Goal: Task Accomplishment & Management: Use online tool/utility

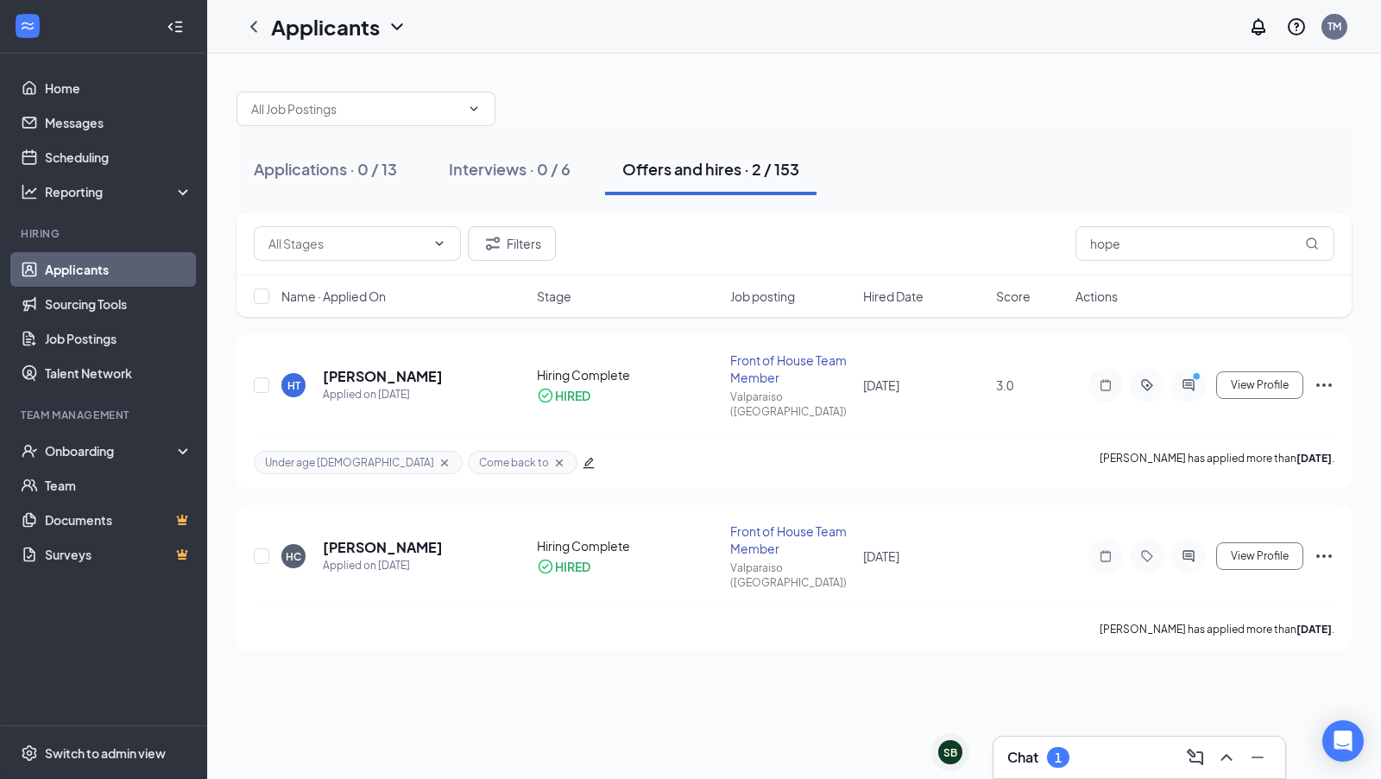
click at [1077, 760] on div "Chat 1" at bounding box center [1139, 757] width 264 height 28
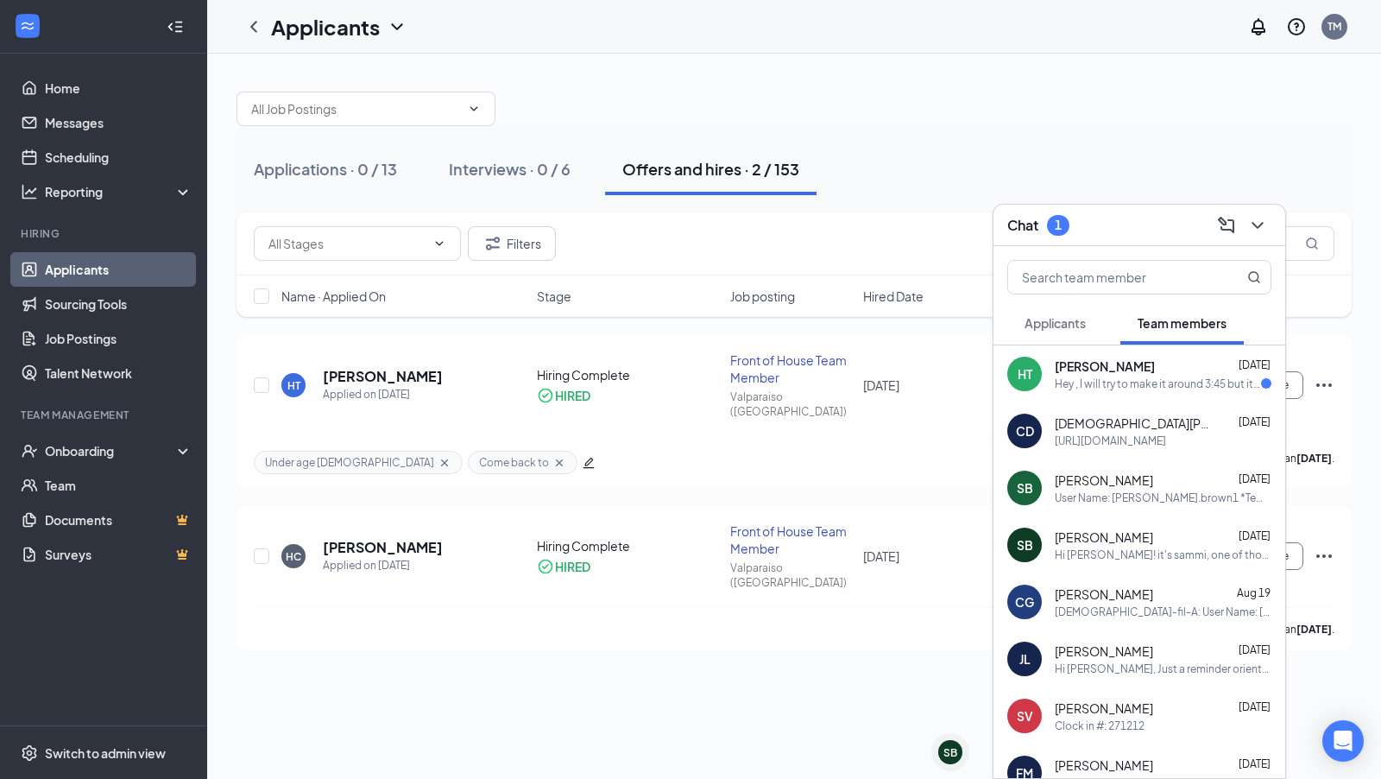
click at [1185, 394] on div "HT Hope Tidwell Aug 26 Hey , I will try to make it around 3:45 but it most like…" at bounding box center [1140, 373] width 292 height 57
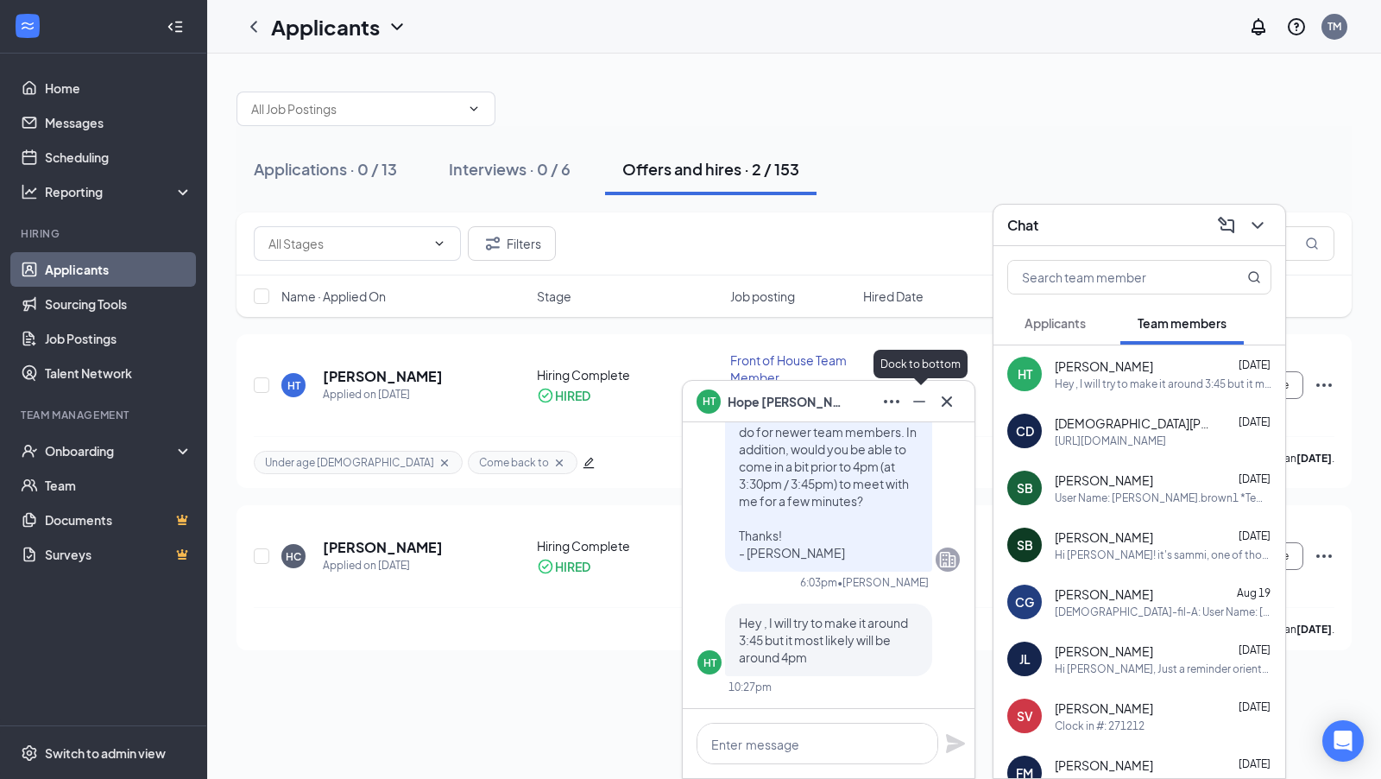
click at [918, 407] on icon "Minimize" at bounding box center [919, 401] width 21 height 21
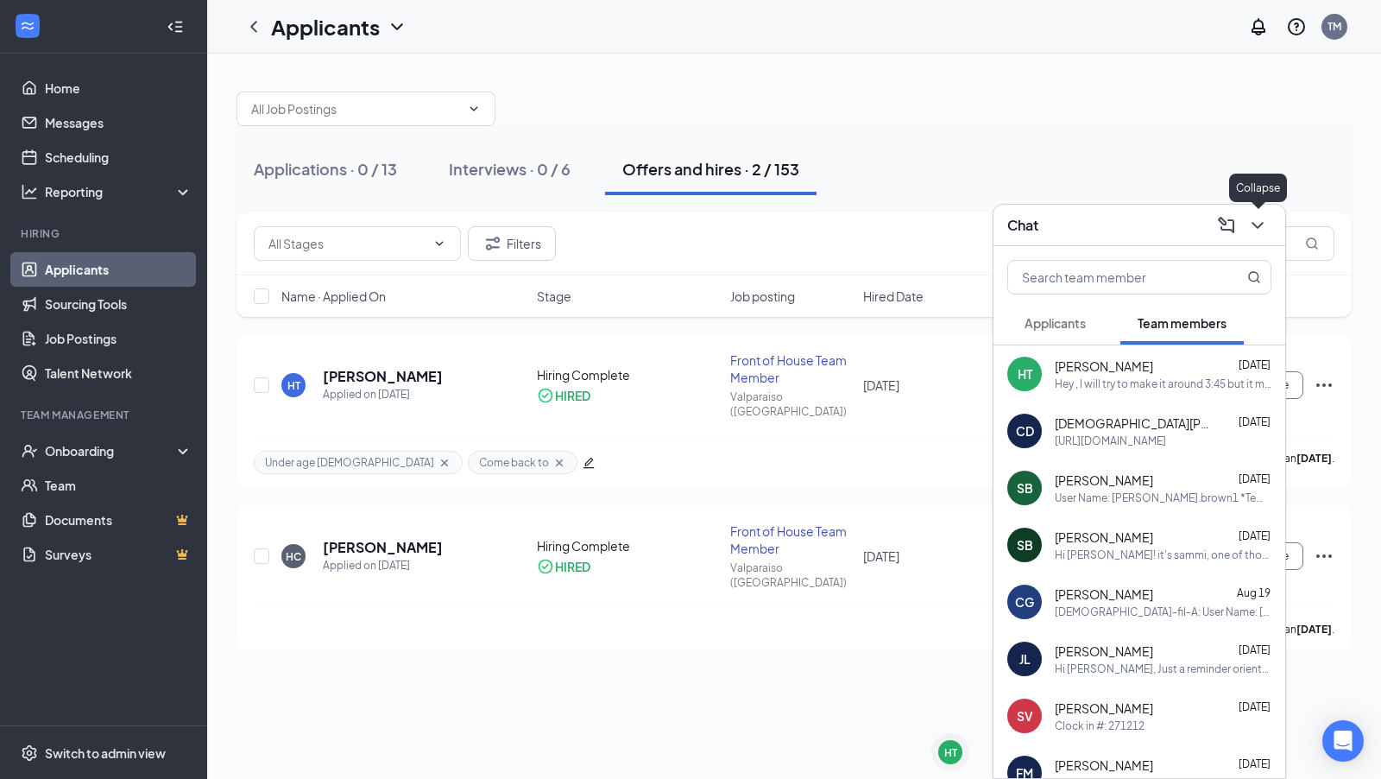
click at [1255, 216] on icon "ChevronDown" at bounding box center [1257, 225] width 21 height 21
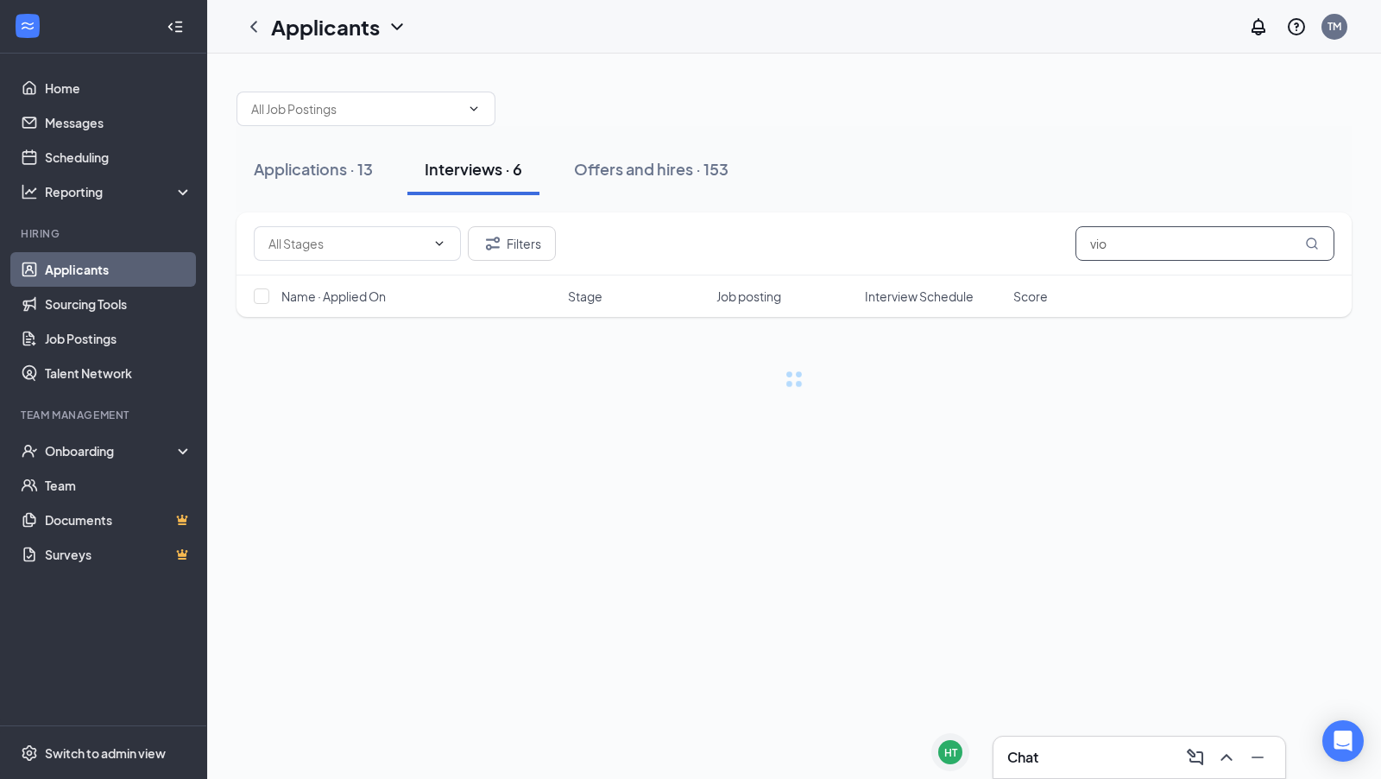
click at [1114, 234] on input "vio" at bounding box center [1205, 243] width 259 height 35
click at [1114, 243] on input "vio" at bounding box center [1205, 243] width 259 height 35
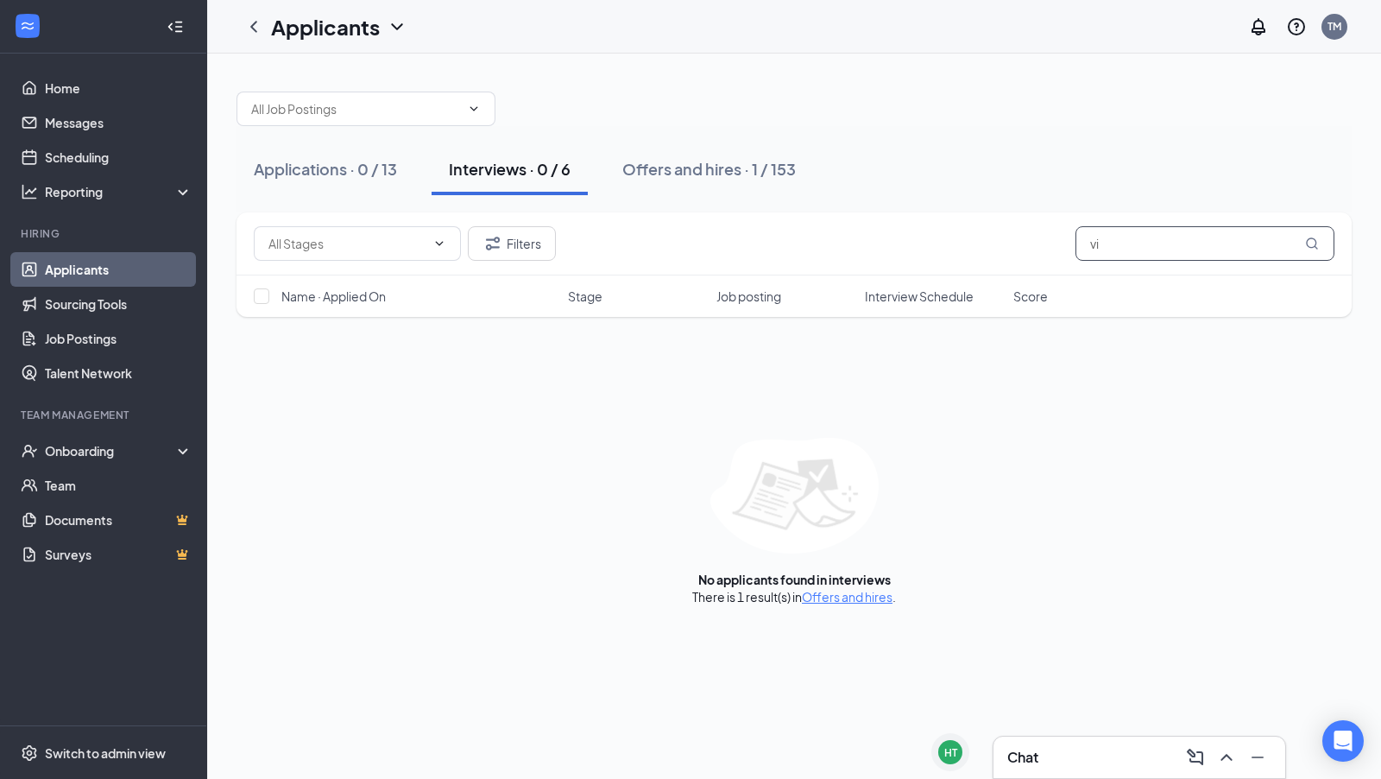
type input "v"
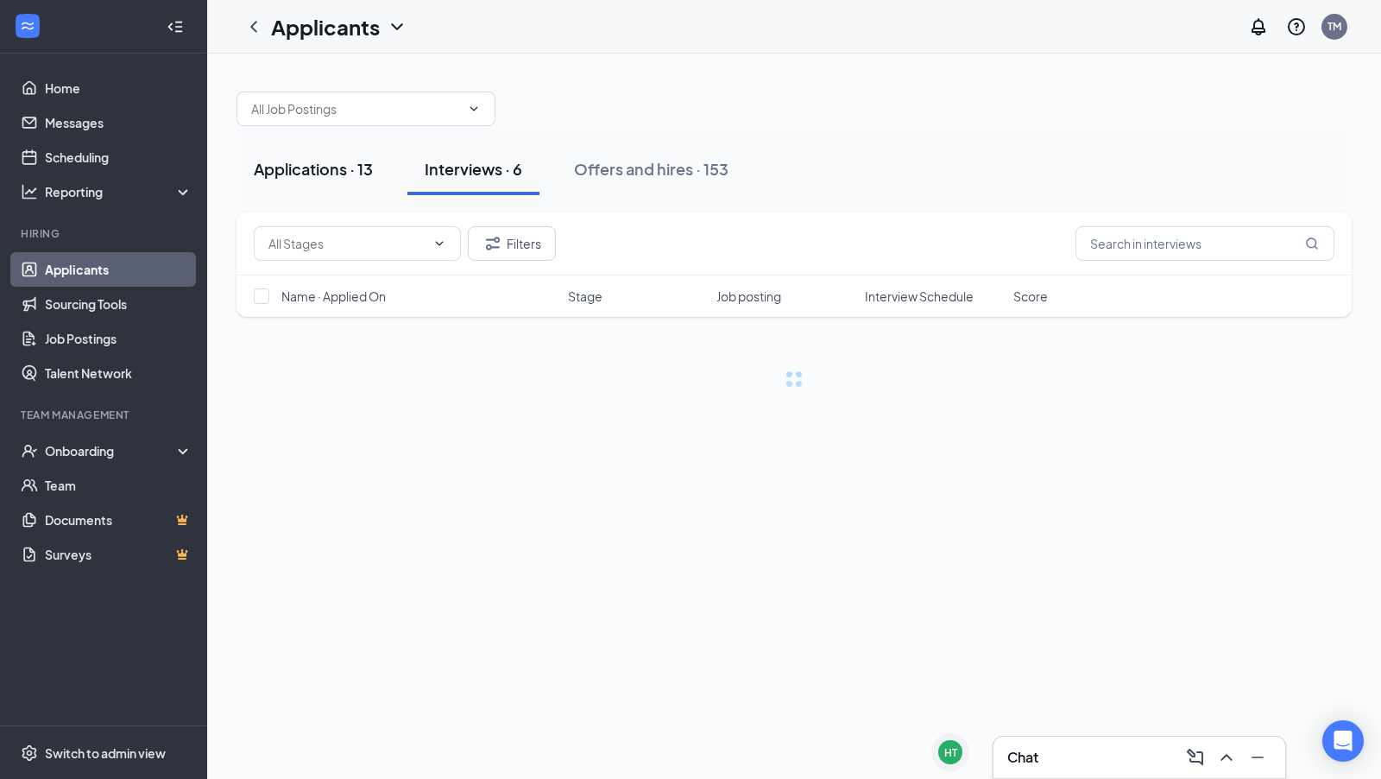
click at [300, 146] on button "Applications · 13" at bounding box center [314, 169] width 154 height 52
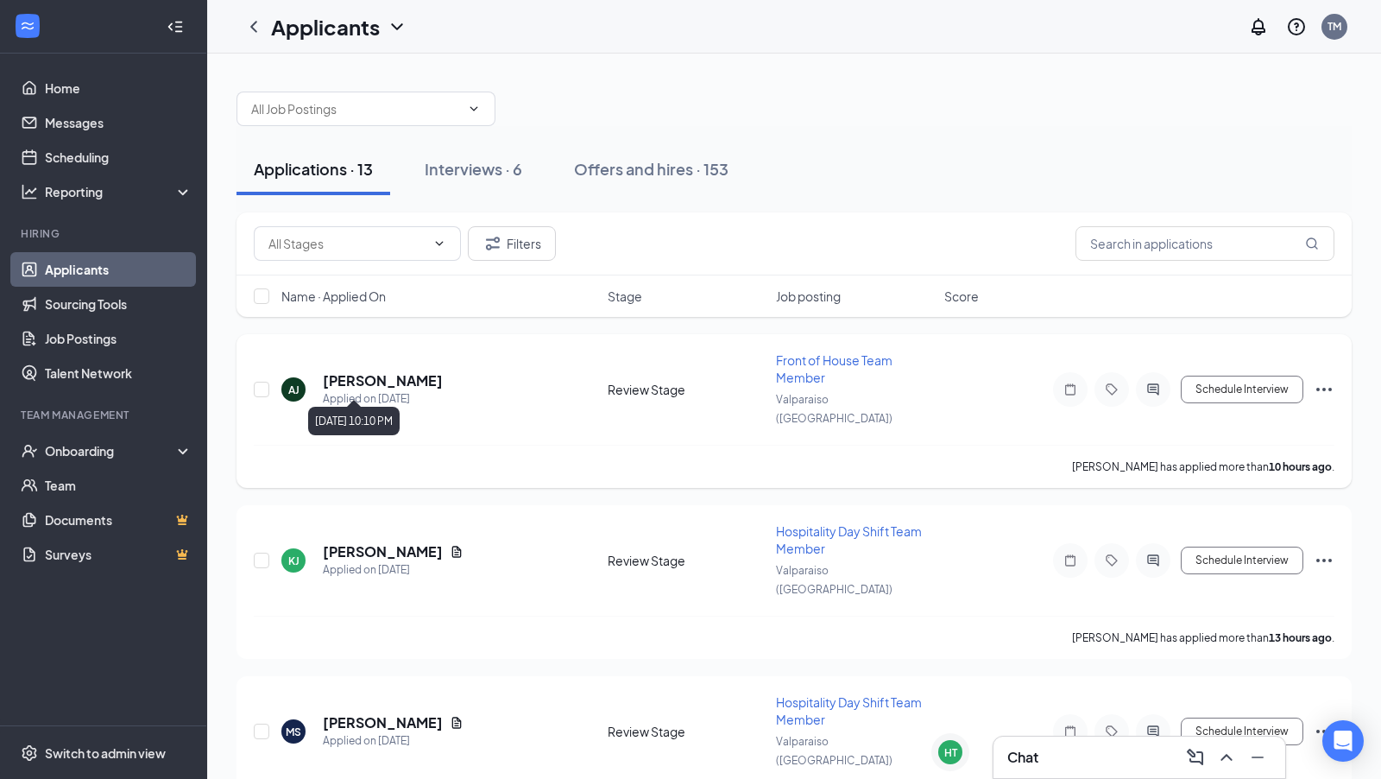
click at [401, 372] on h5 "[PERSON_NAME]" at bounding box center [383, 380] width 120 height 19
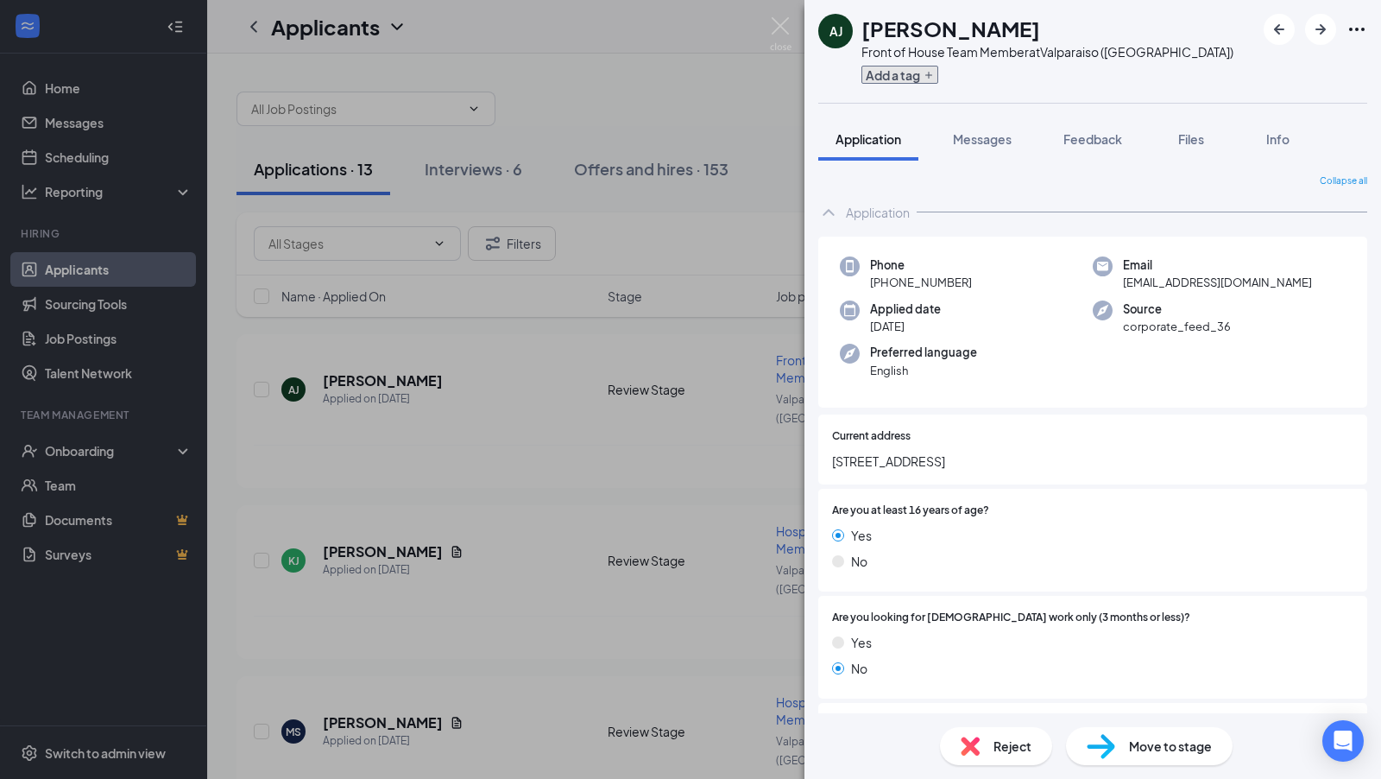
click at [917, 78] on button "Add a tag" at bounding box center [899, 75] width 77 height 18
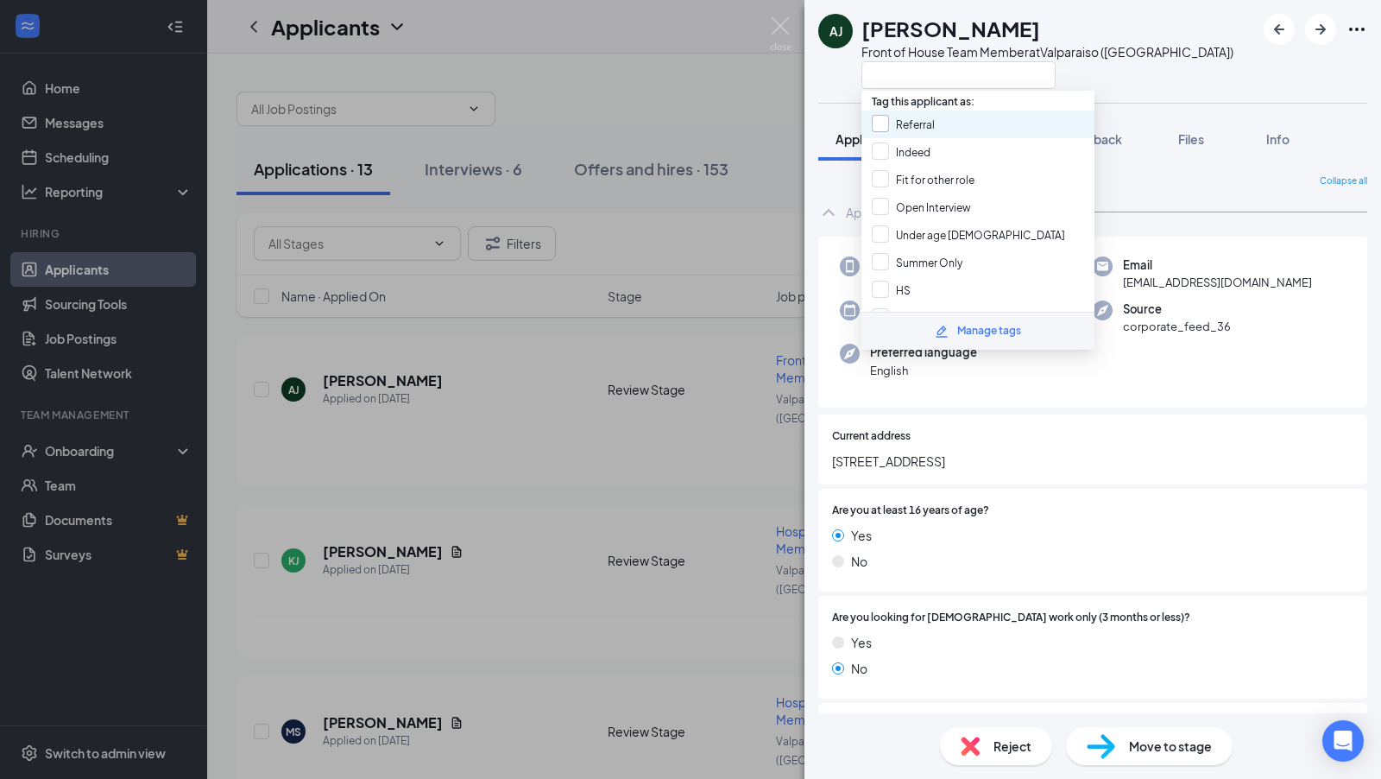
click at [888, 127] on input "Referral" at bounding box center [903, 124] width 63 height 19
checkbox input "true"
click at [1165, 104] on div "[PERSON_NAME] Amyyah [PERSON_NAME] Front of House Team Member at [GEOGRAPHIC_DA…" at bounding box center [1093, 389] width 577 height 779
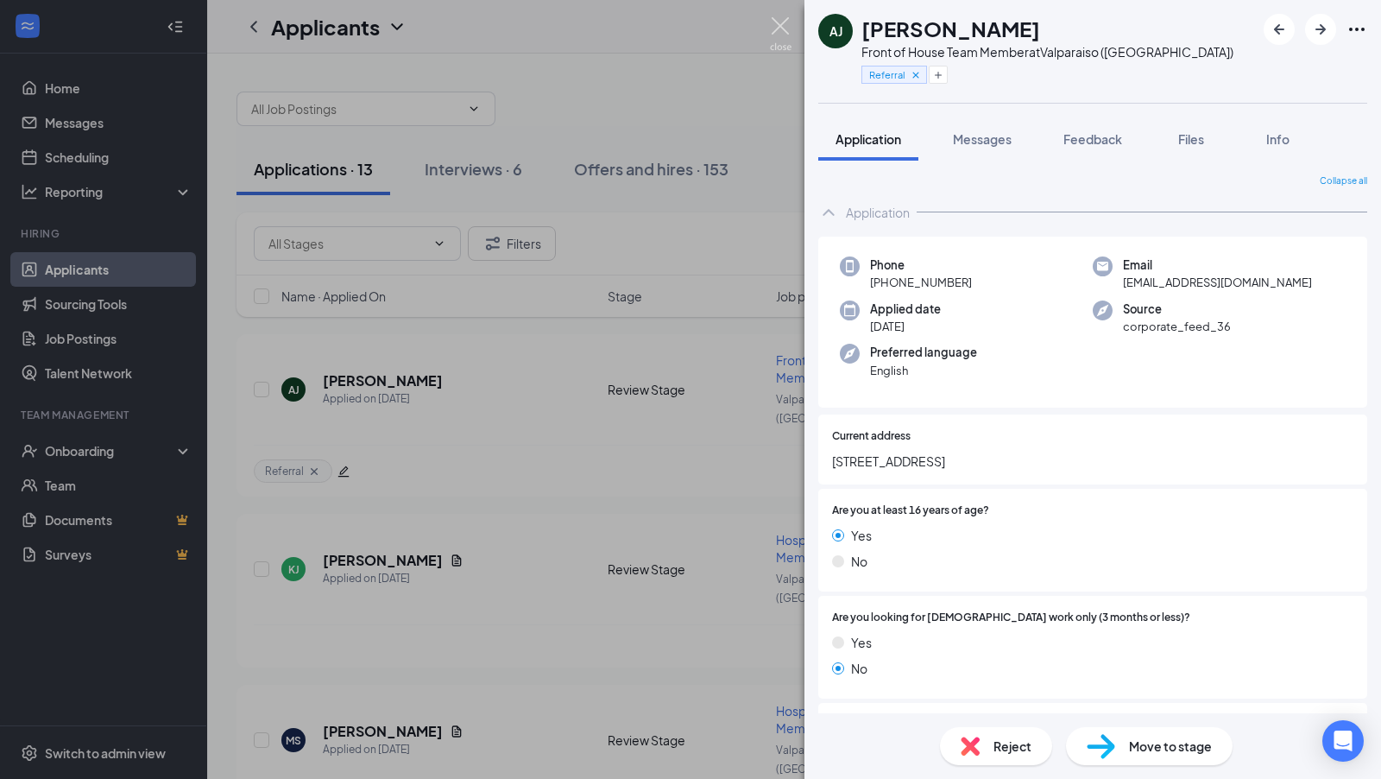
click at [779, 23] on img at bounding box center [781, 34] width 22 height 34
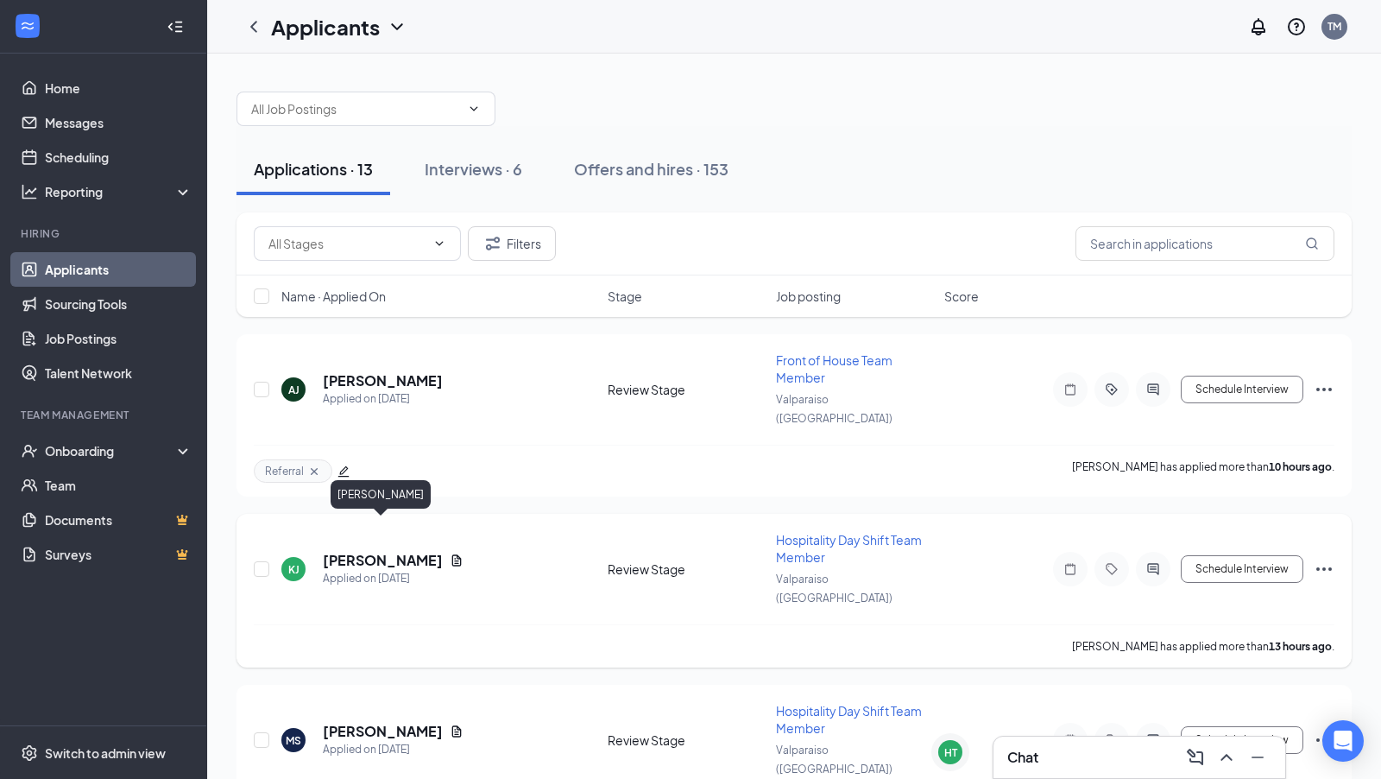
click at [363, 551] on h5 "[PERSON_NAME]" at bounding box center [383, 560] width 120 height 19
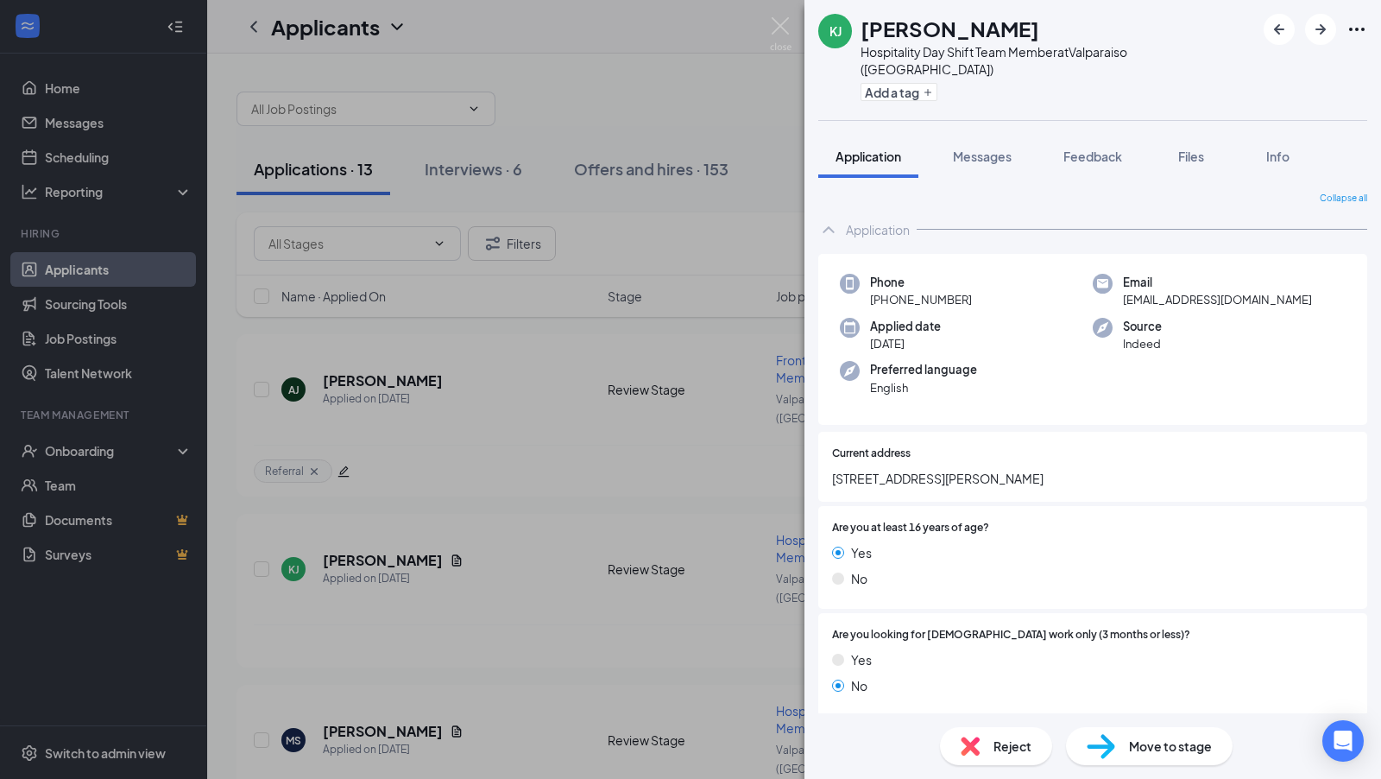
click at [577, 454] on div "KJ [PERSON_NAME] Hospitality Day Shift Team Member at [GEOGRAPHIC_DATA] ([GEOGR…" at bounding box center [690, 389] width 1381 height 779
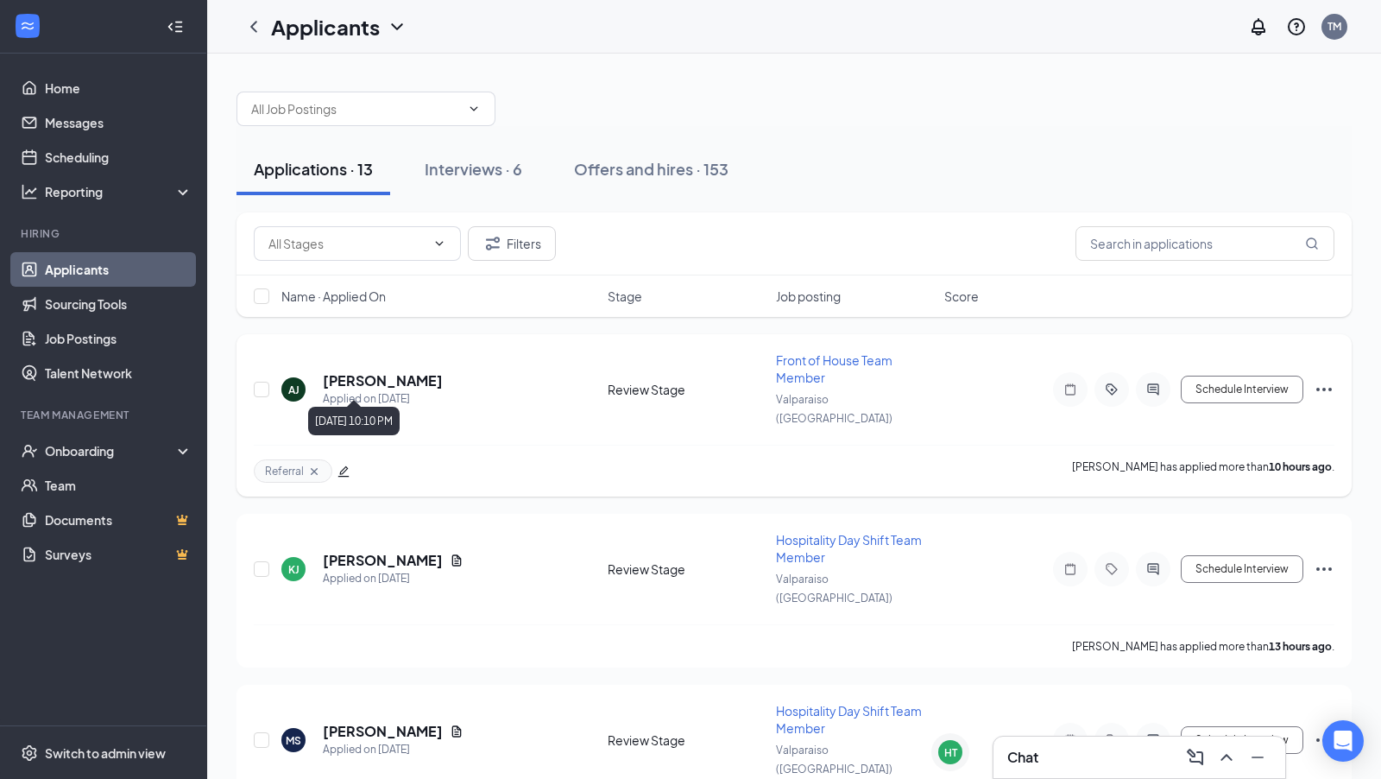
click at [409, 371] on h5 "[PERSON_NAME]" at bounding box center [383, 380] width 120 height 19
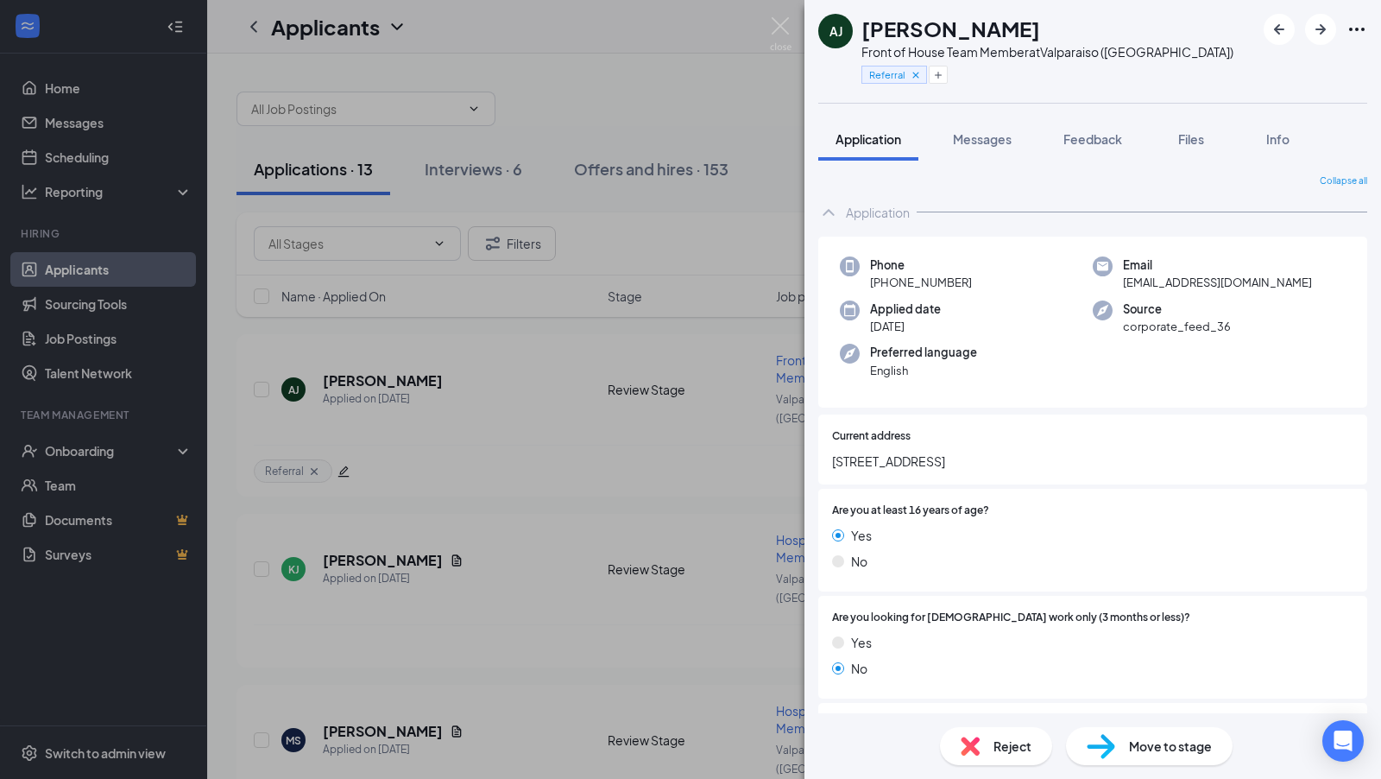
click at [697, 511] on div "[PERSON_NAME] Amyyah [PERSON_NAME] Front of House Team Member at [GEOGRAPHIC_DA…" at bounding box center [690, 389] width 1381 height 779
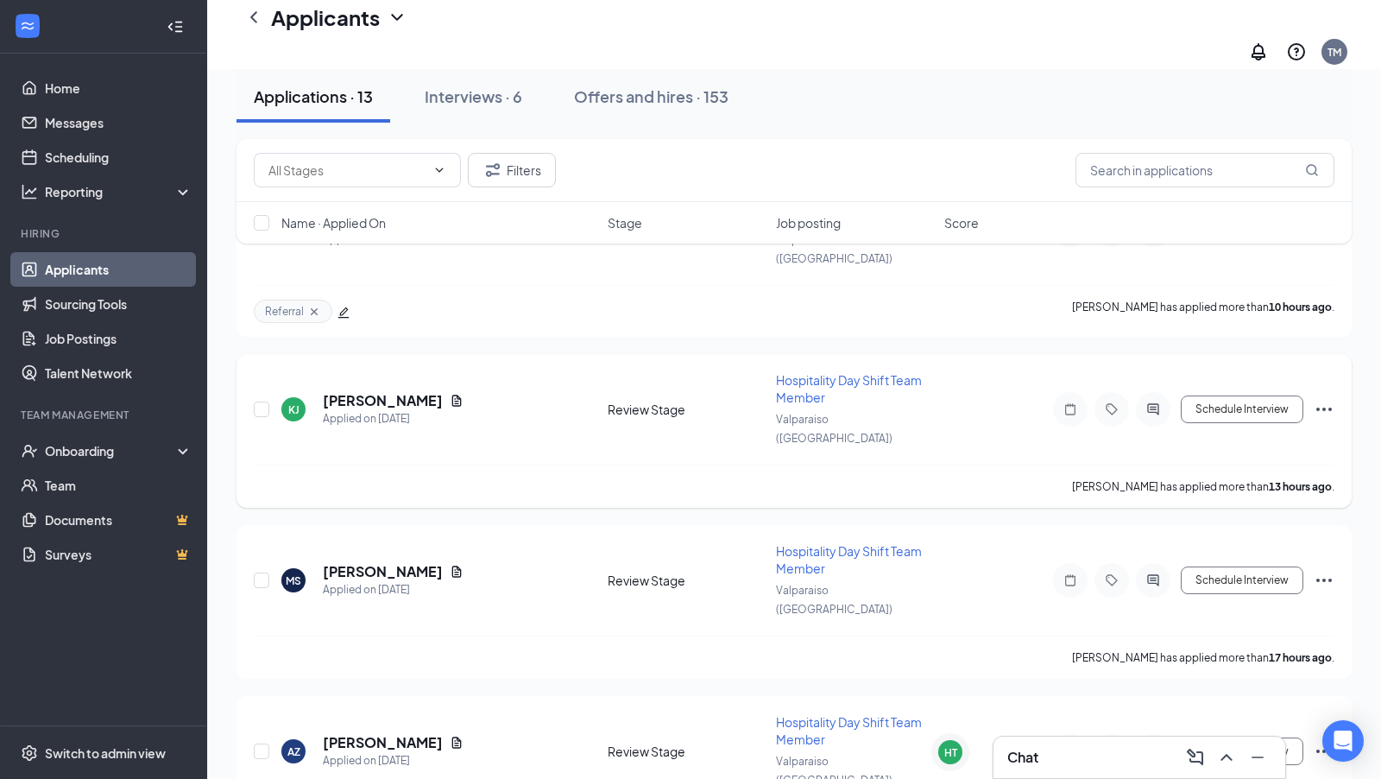
scroll to position [185, 0]
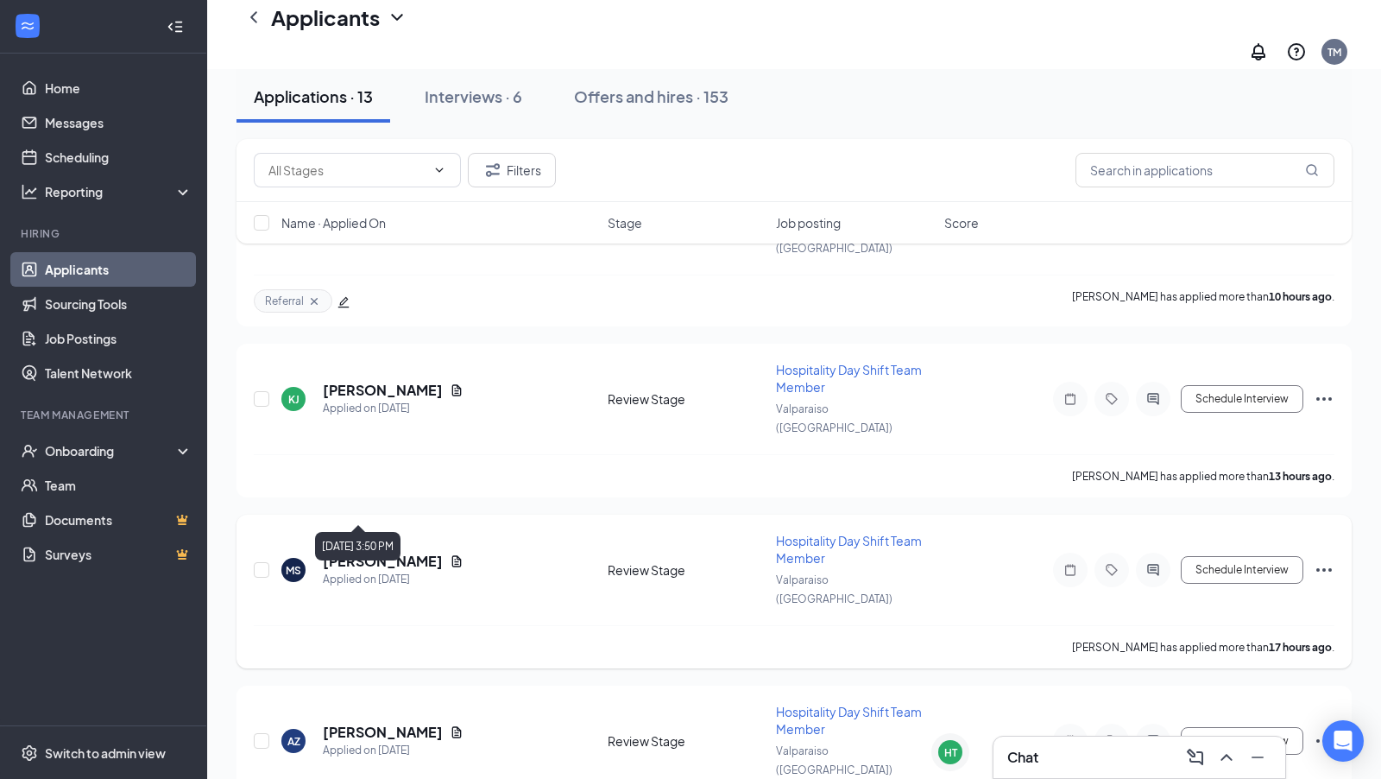
click at [366, 552] on h5 "[PERSON_NAME]" at bounding box center [383, 561] width 120 height 19
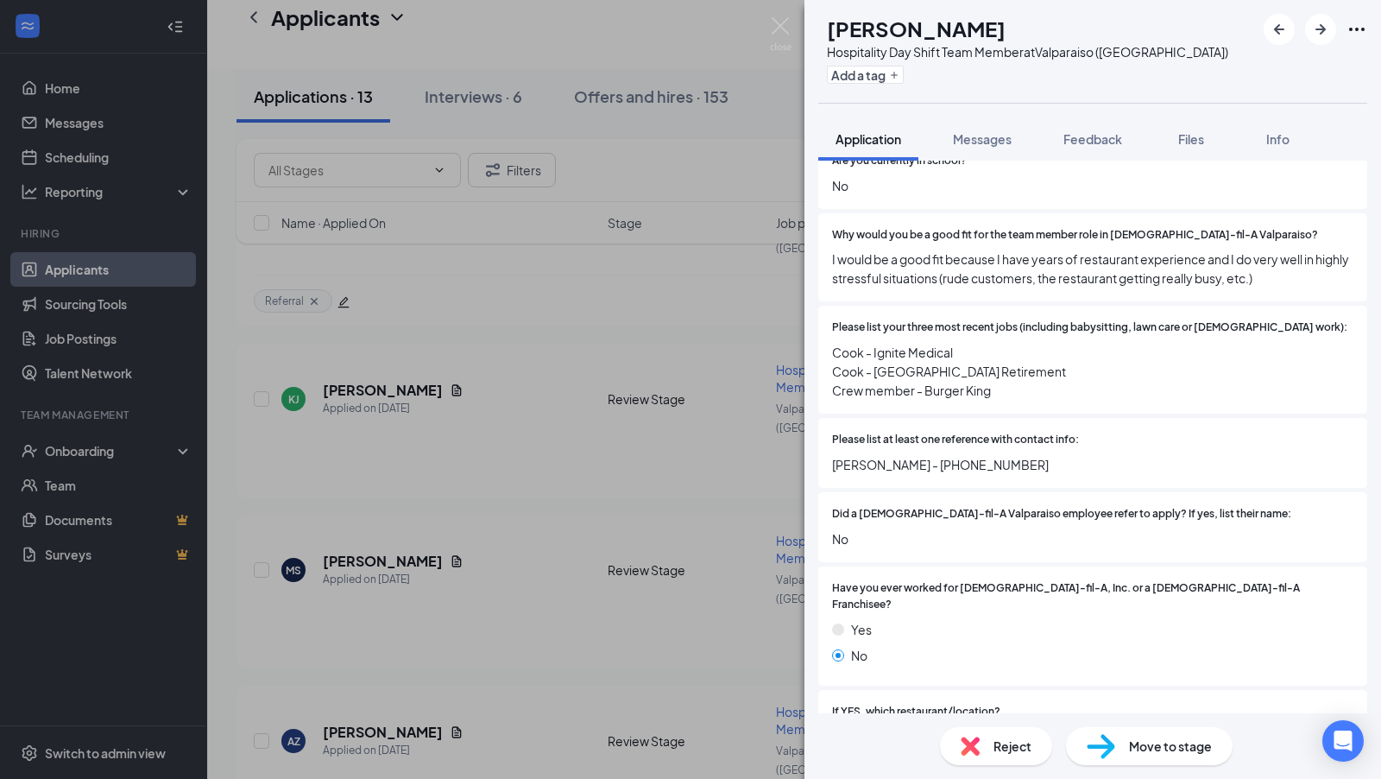
scroll to position [639, 0]
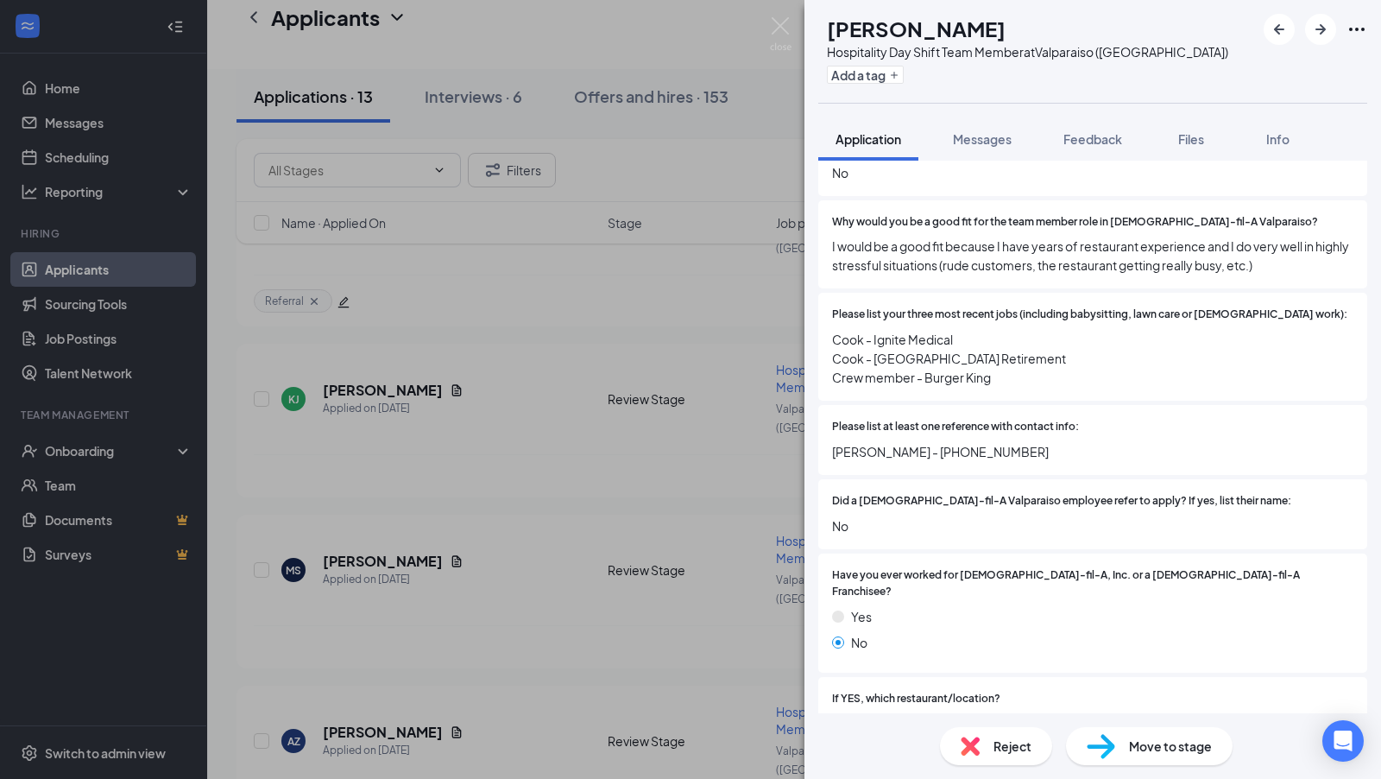
click at [639, 552] on div "[PERSON_NAME] Hospitality Day Shift Team Member at [GEOGRAPHIC_DATA] (IN) Add a…" at bounding box center [690, 389] width 1381 height 779
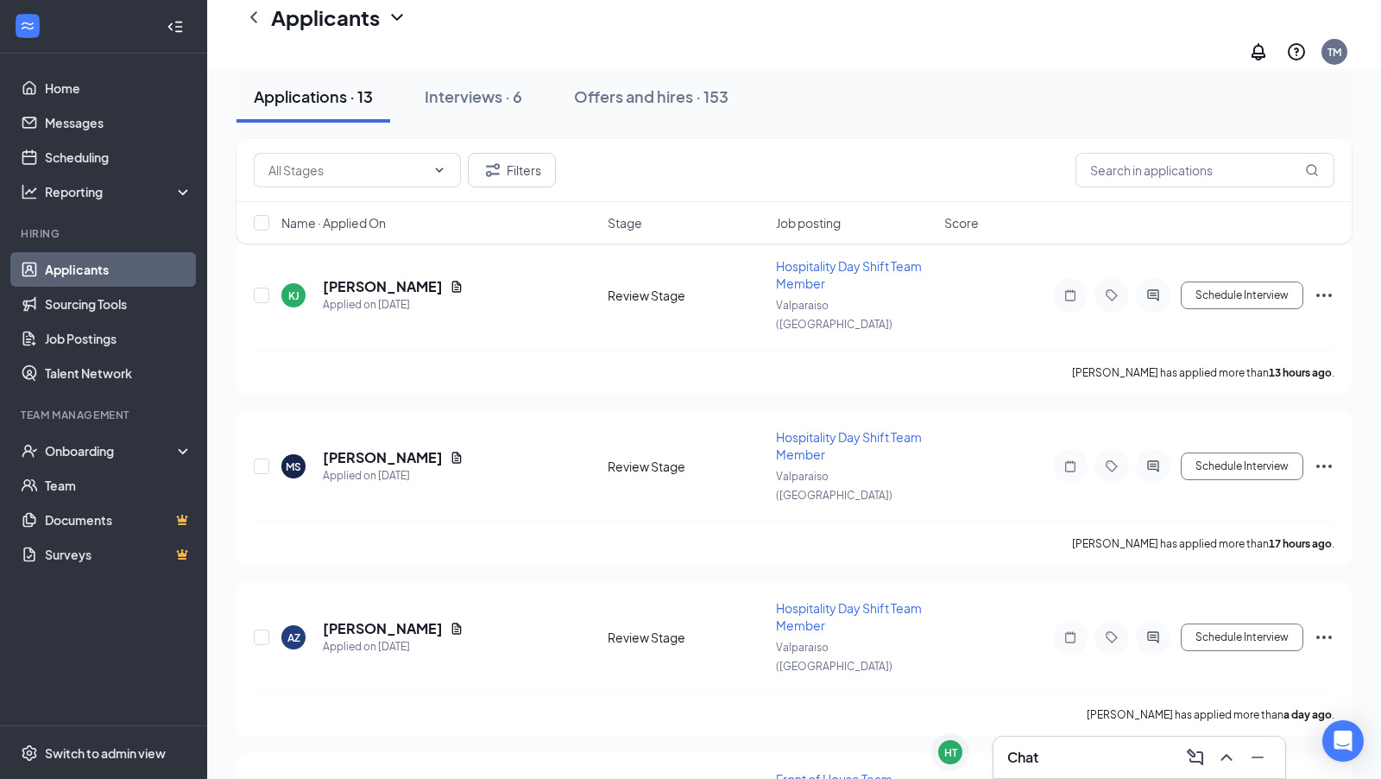
scroll to position [289, 0]
click at [425, 618] on h5 "[PERSON_NAME]" at bounding box center [383, 627] width 120 height 19
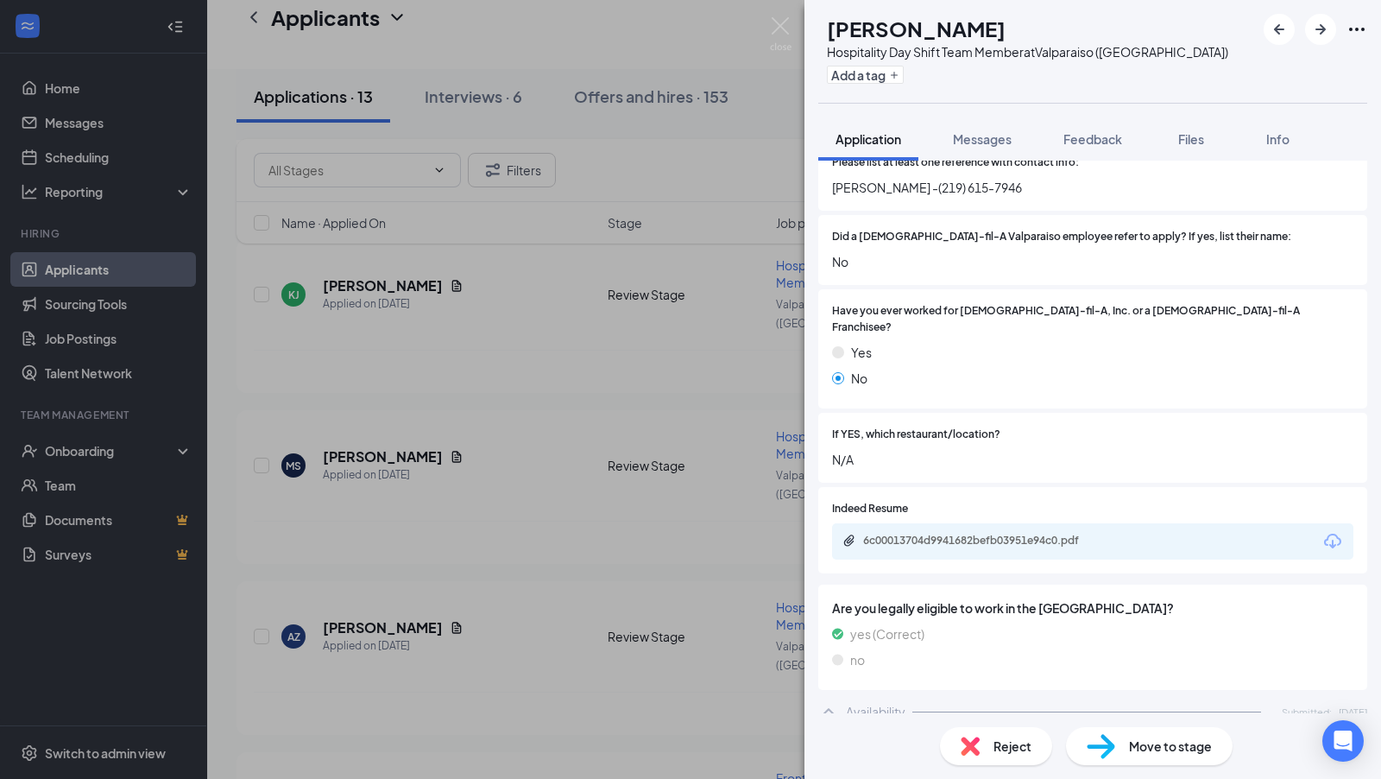
scroll to position [816, 0]
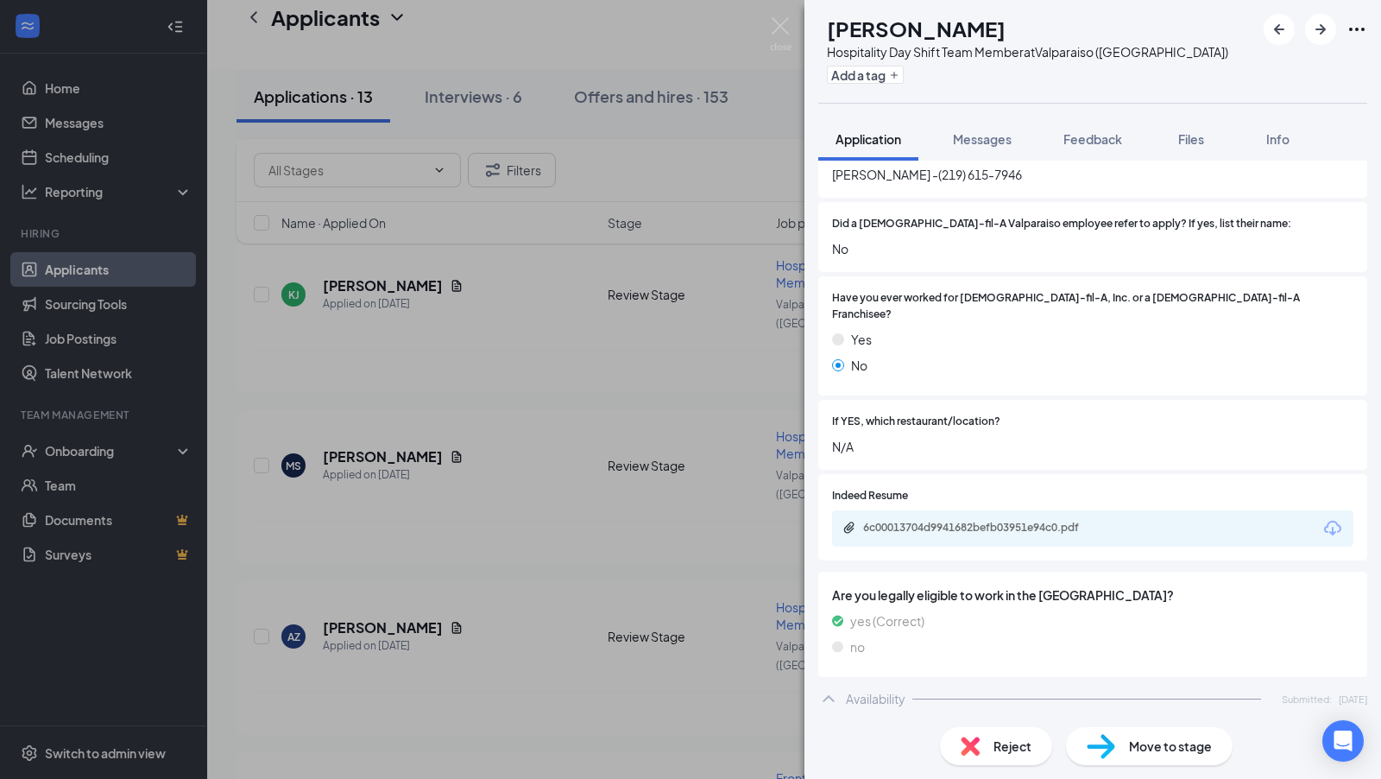
click at [650, 545] on div "AZ [PERSON_NAME] Hospitality Day Shift Team Member at [GEOGRAPHIC_DATA] ([GEOGR…" at bounding box center [690, 389] width 1381 height 779
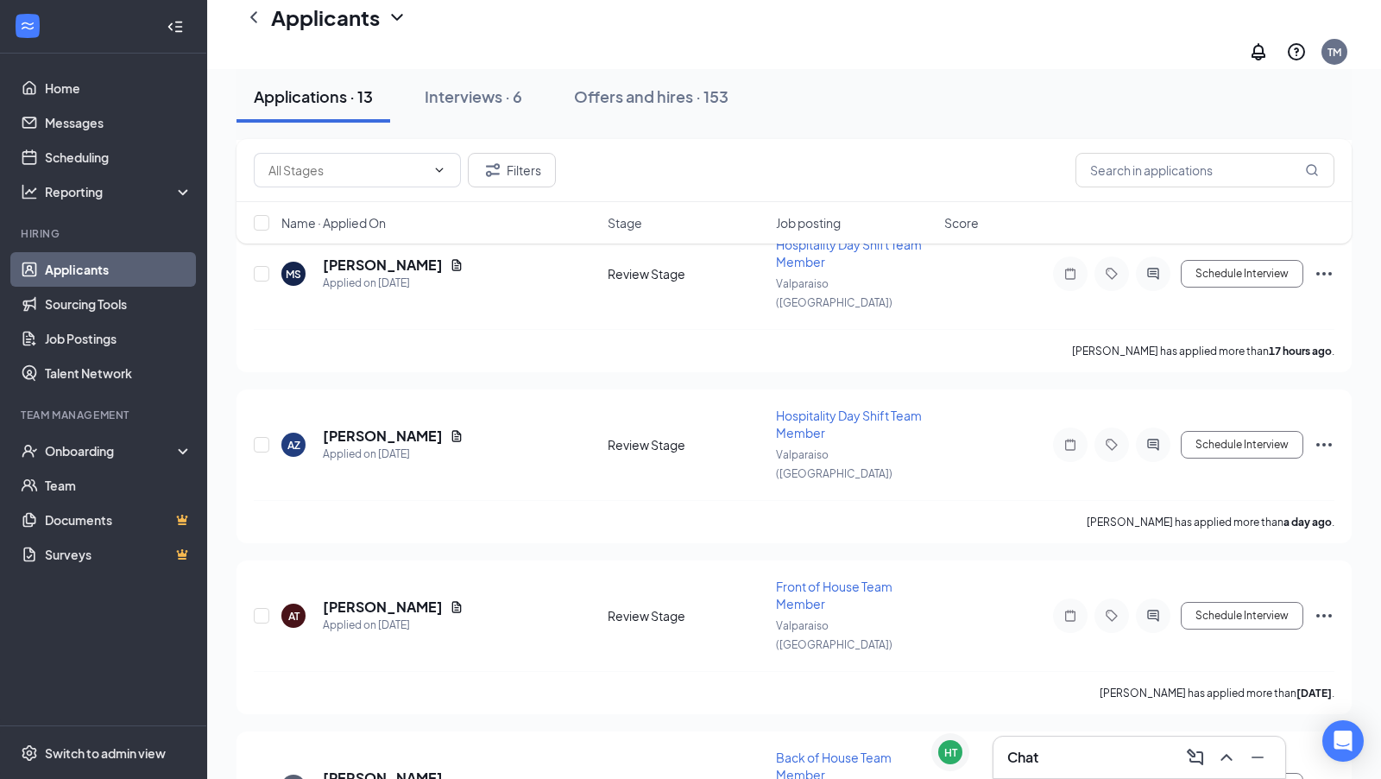
scroll to position [485, 0]
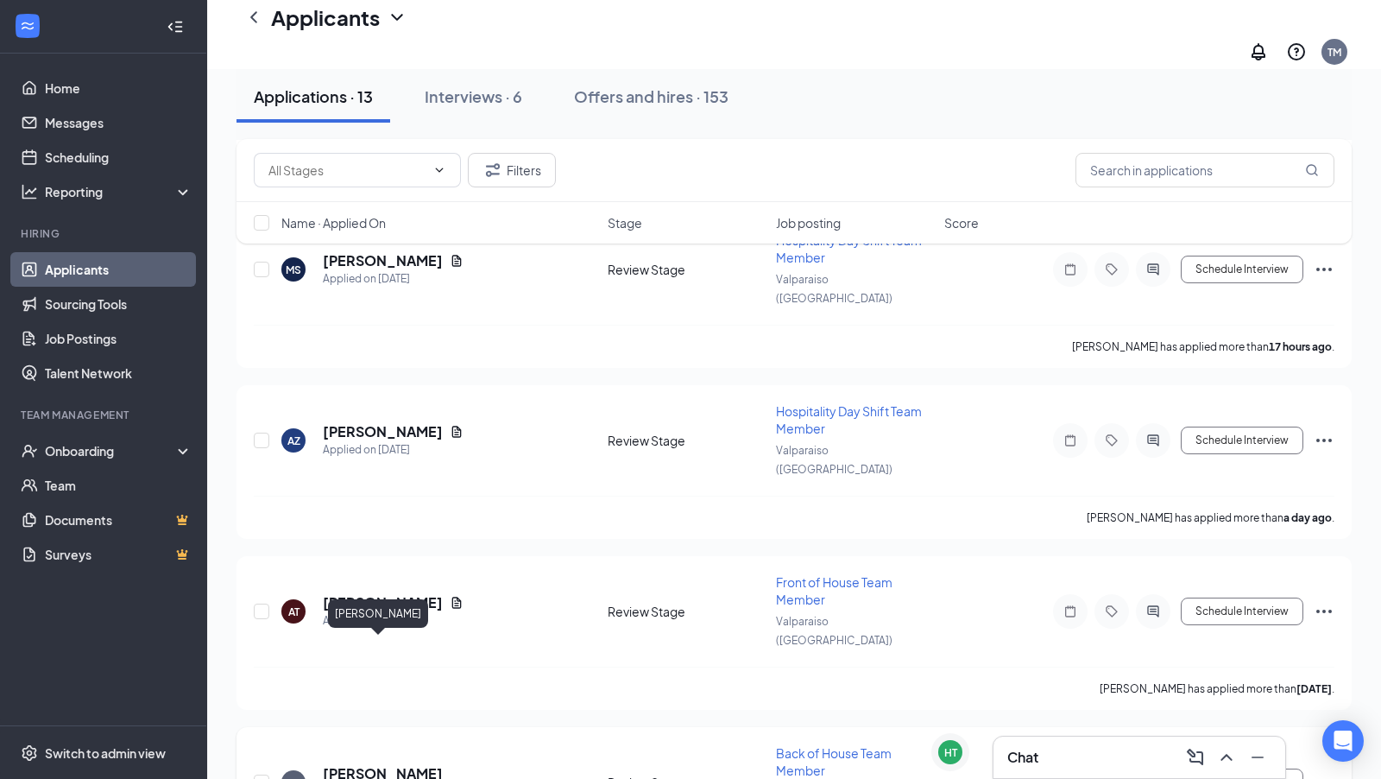
click at [395, 764] on h5 "[PERSON_NAME]" at bounding box center [383, 773] width 120 height 19
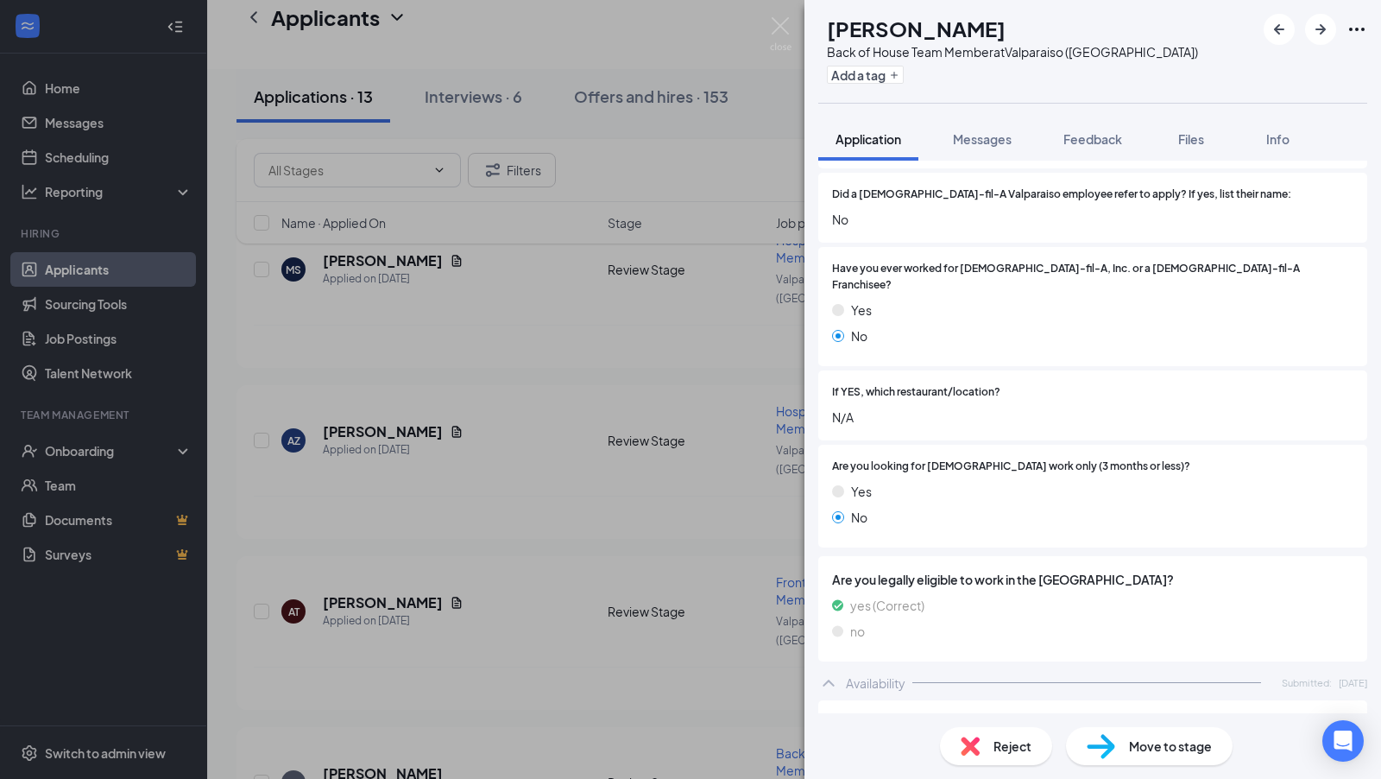
scroll to position [790, 0]
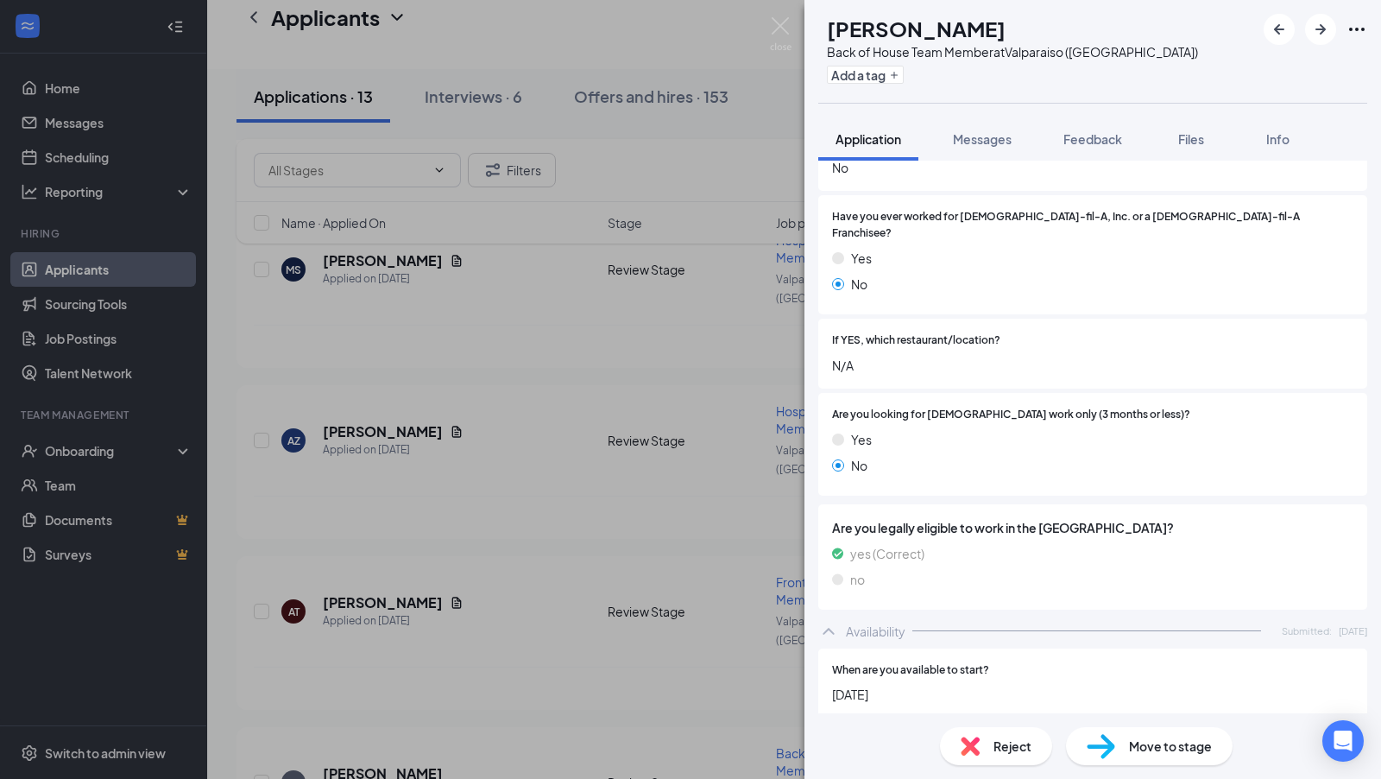
click at [621, 451] on div "ZS [PERSON_NAME] Back of House Team Member at [GEOGRAPHIC_DATA] (IN) Add a tag …" at bounding box center [690, 389] width 1381 height 779
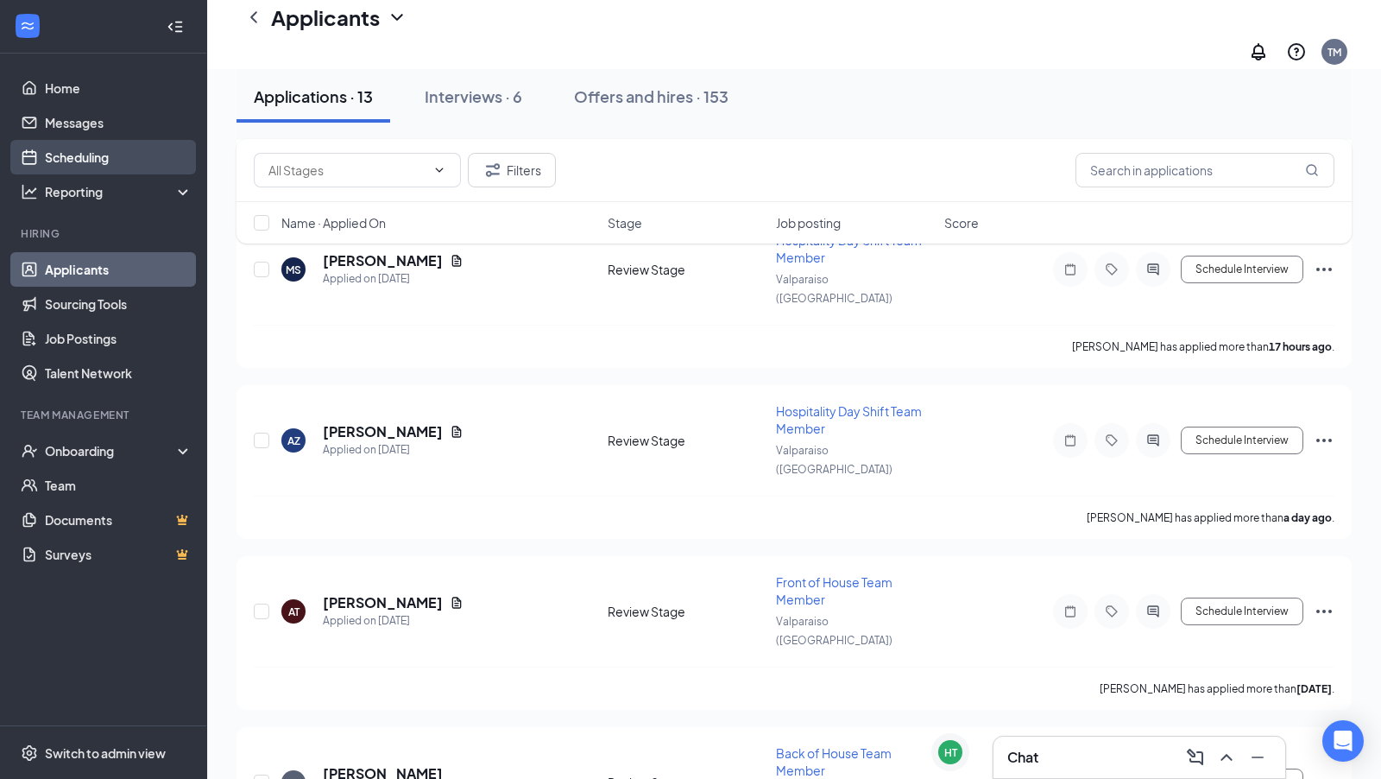
click at [100, 160] on link "Scheduling" at bounding box center [119, 157] width 148 height 35
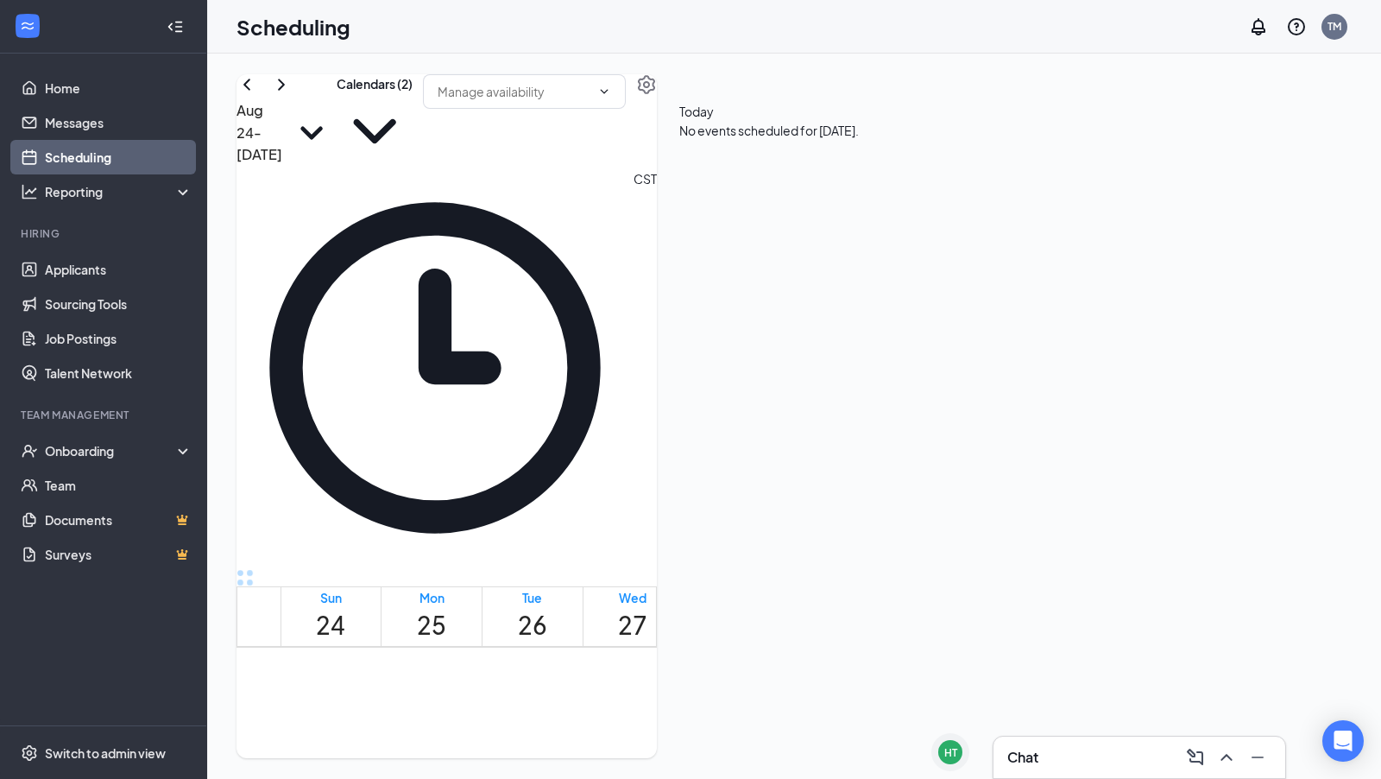
scroll to position [1162, 0]
click at [413, 121] on icon "ChevronDown" at bounding box center [375, 131] width 76 height 76
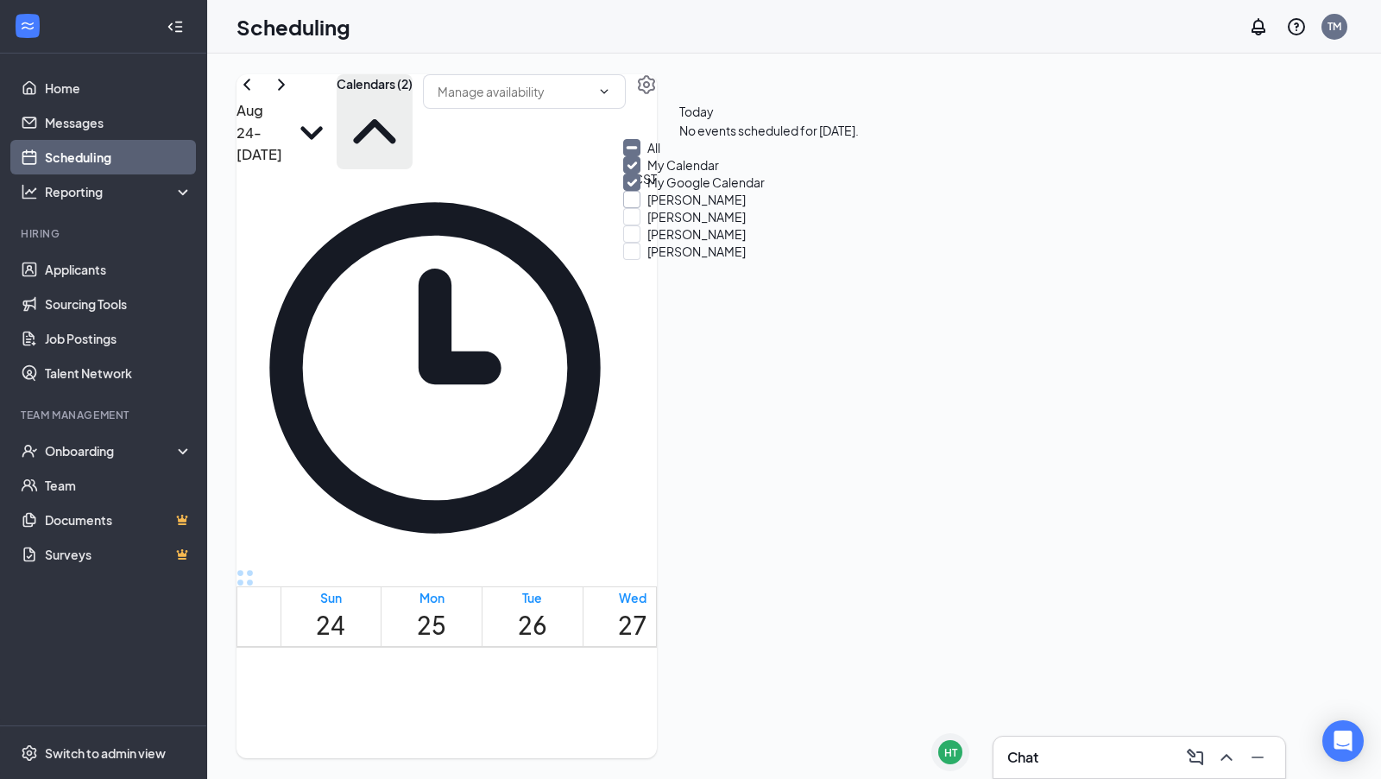
click at [651, 208] on input "[PERSON_NAME]" at bounding box center [684, 199] width 123 height 17
checkbox input "true"
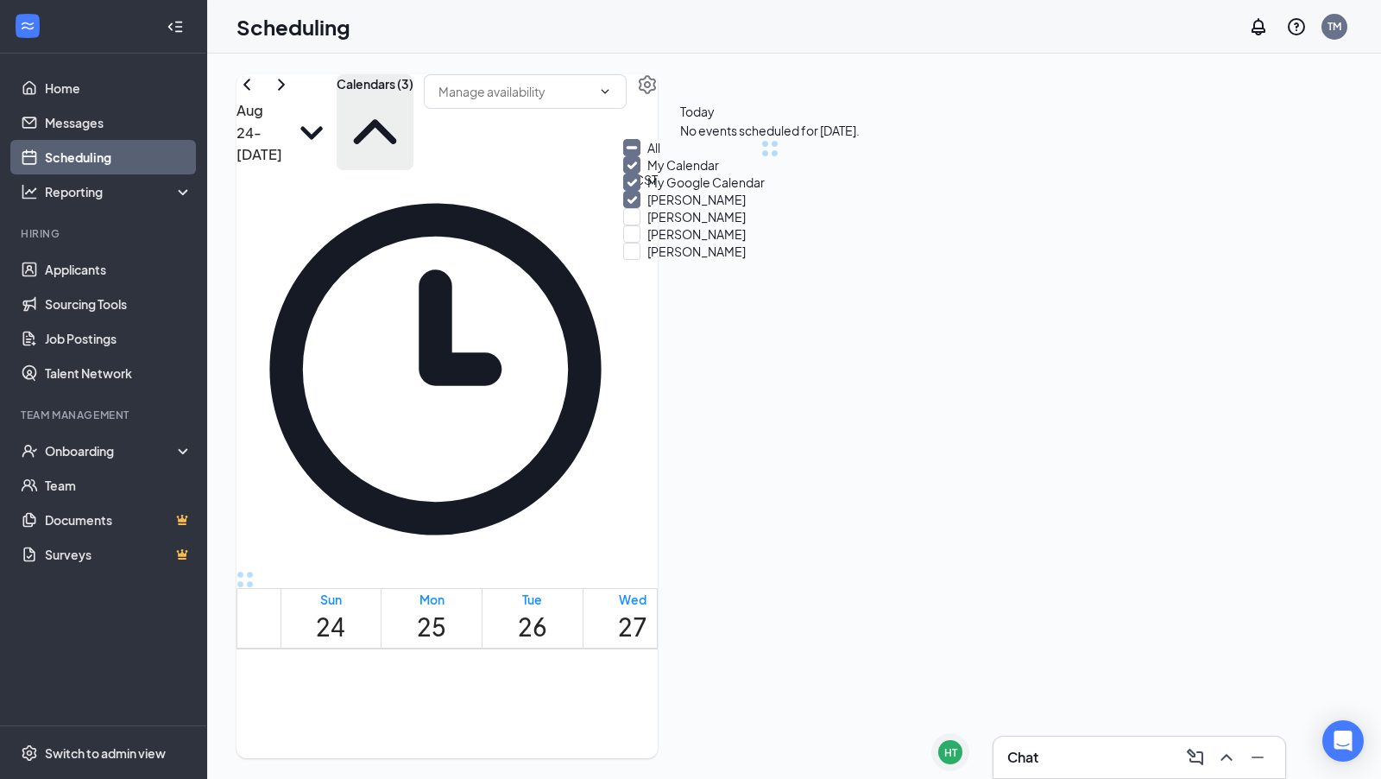
click at [562, 123] on div "[DATE] - [DATE] Calendars (3)" at bounding box center [447, 122] width 421 height 96
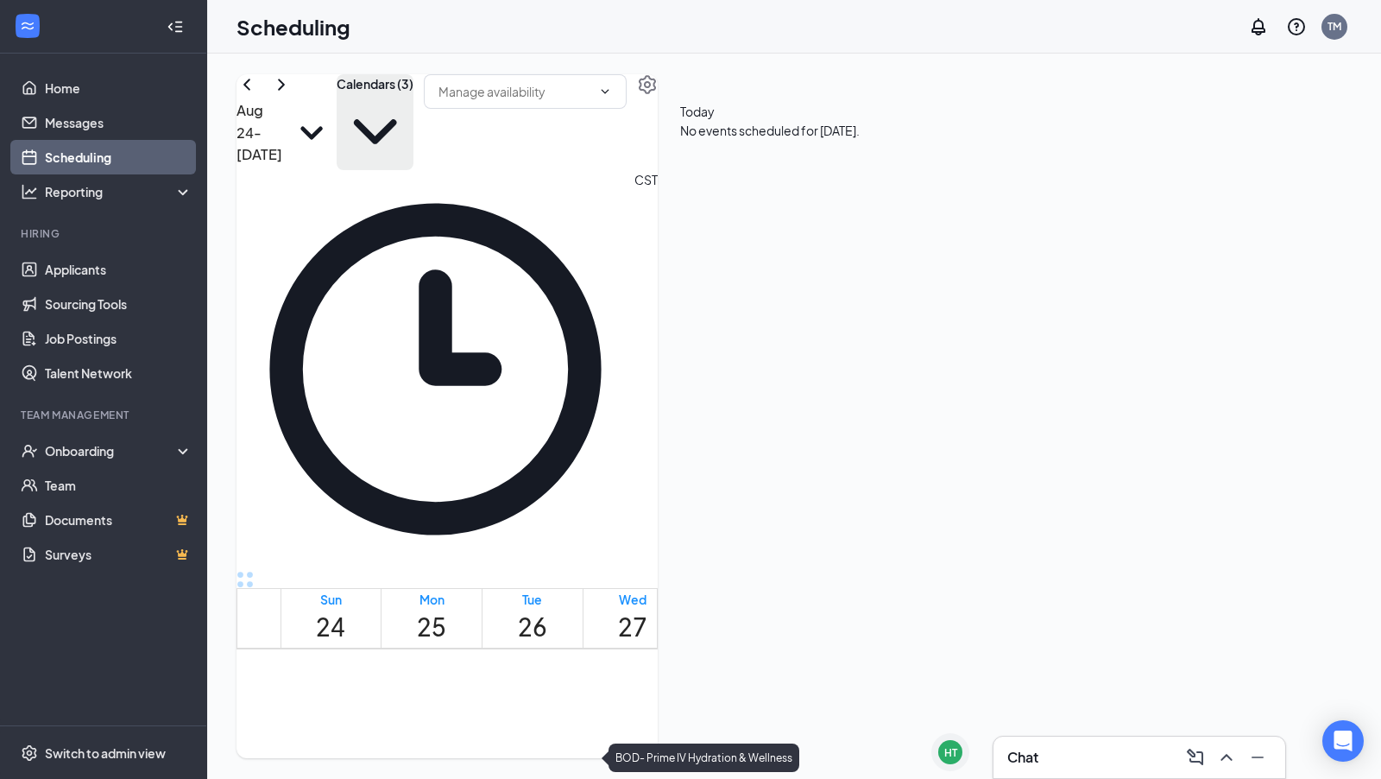
scroll to position [988, 0]
click at [754, 764] on span "10:00-10:15 AM" at bounding box center [755, 781] width 44 height 35
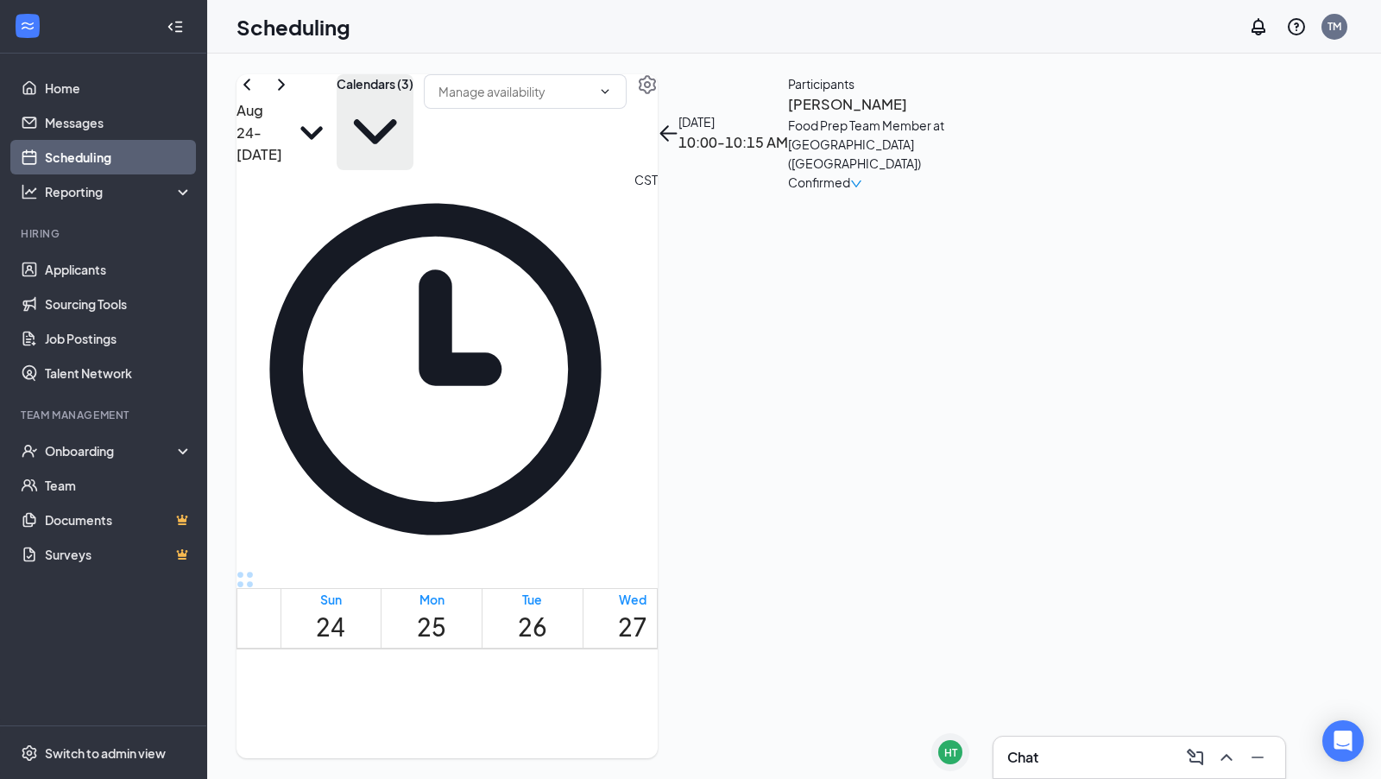
click at [672, 414] on td at bounding box center [633, 424] width 705 height 20
click at [292, 95] on icon "ChevronRight" at bounding box center [281, 84] width 21 height 21
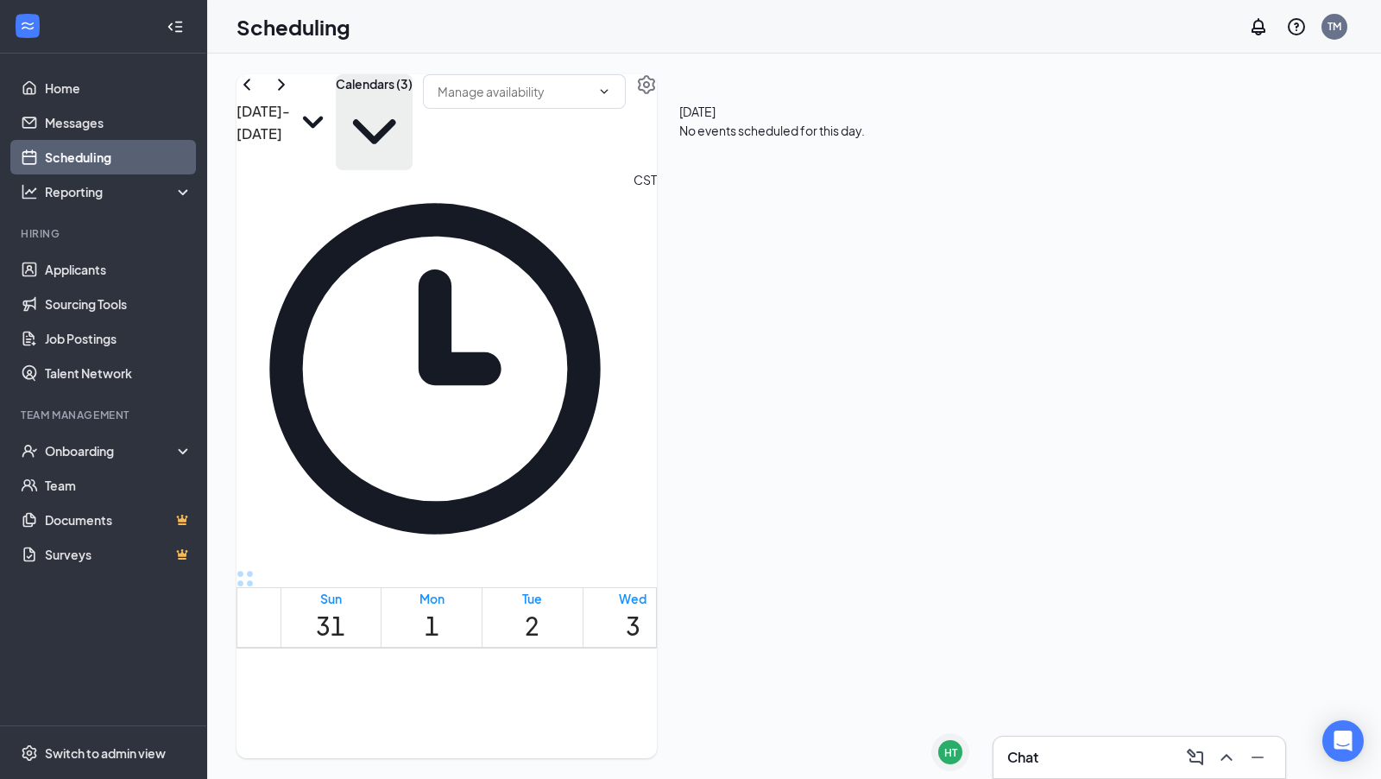
scroll to position [1550, 0]
click at [543, 671] on span "2:15-2:30 PM" at bounding box center [550, 688] width 38 height 35
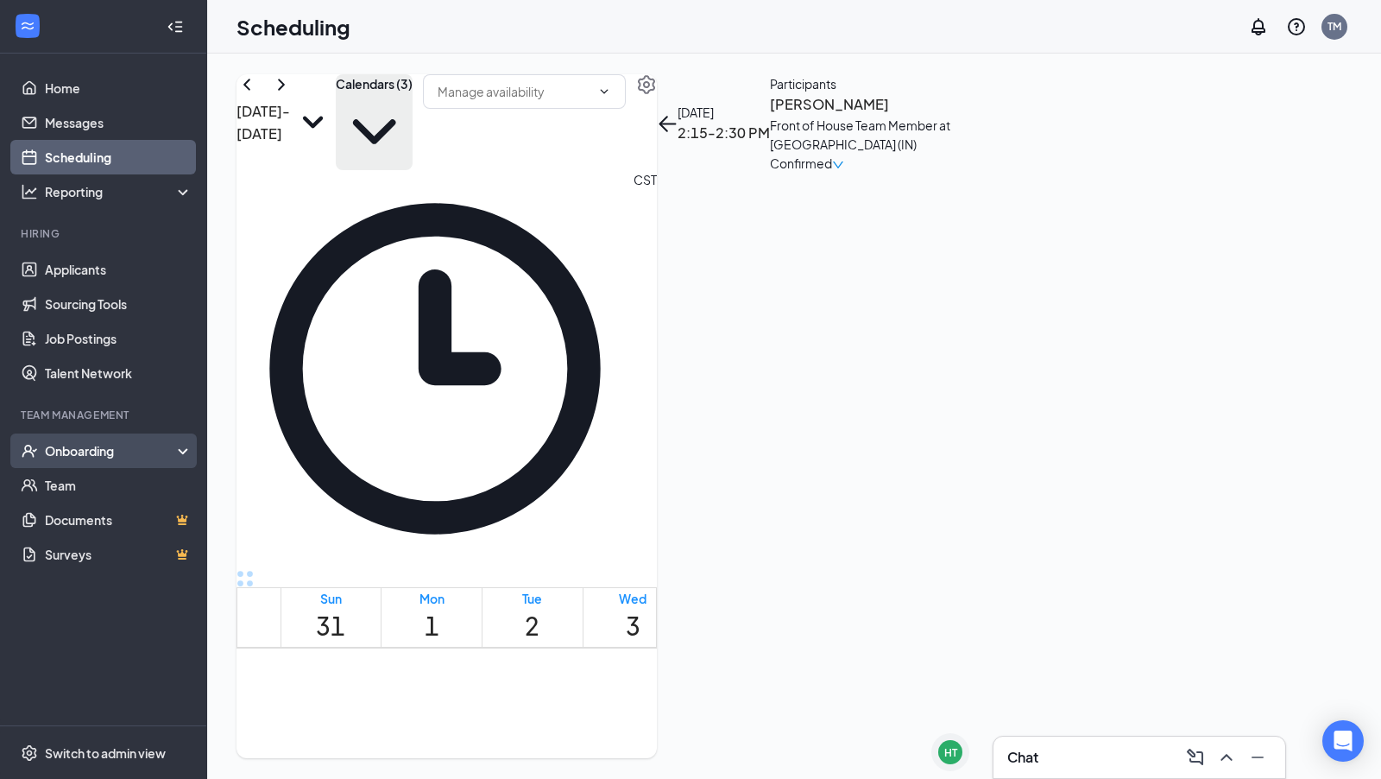
click at [99, 451] on div "Onboarding" at bounding box center [111, 450] width 133 height 17
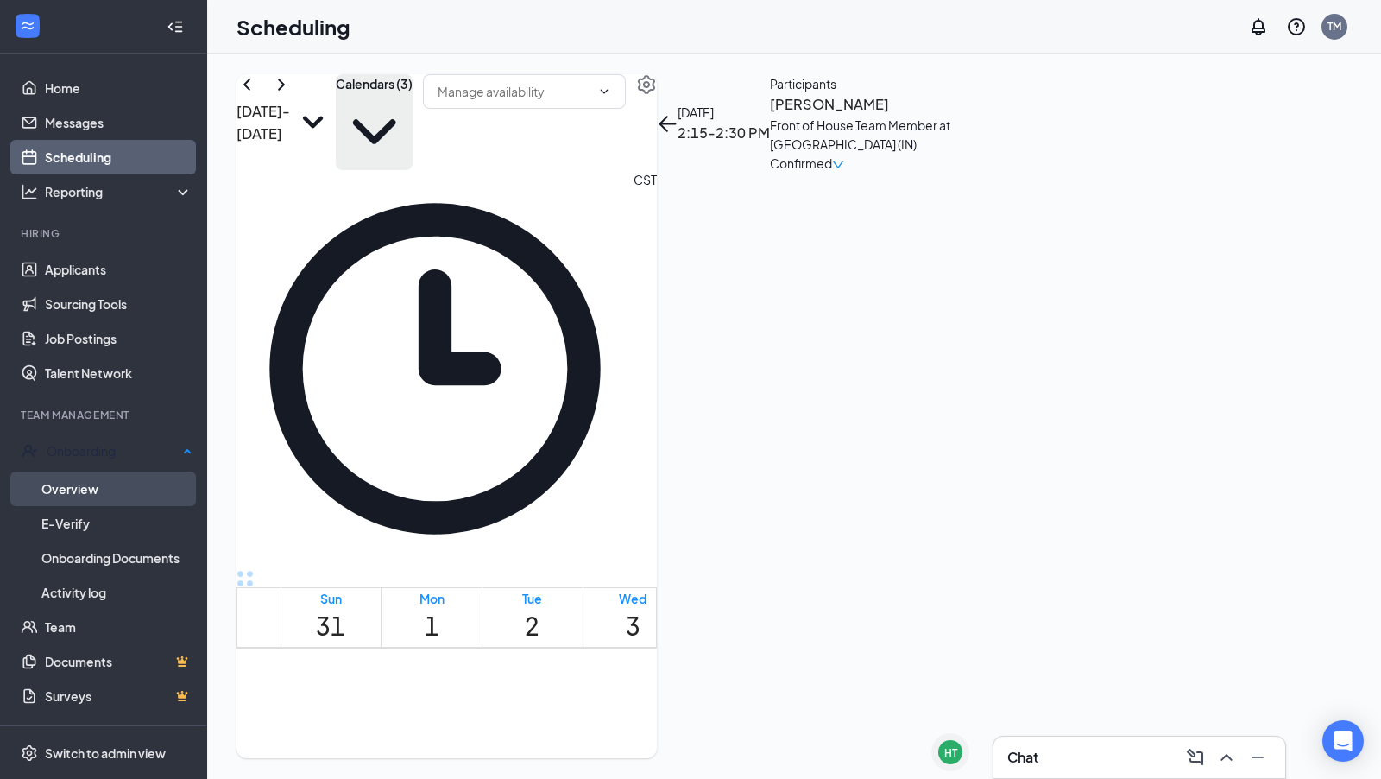
click at [104, 478] on link "Overview" at bounding box center [116, 488] width 151 height 35
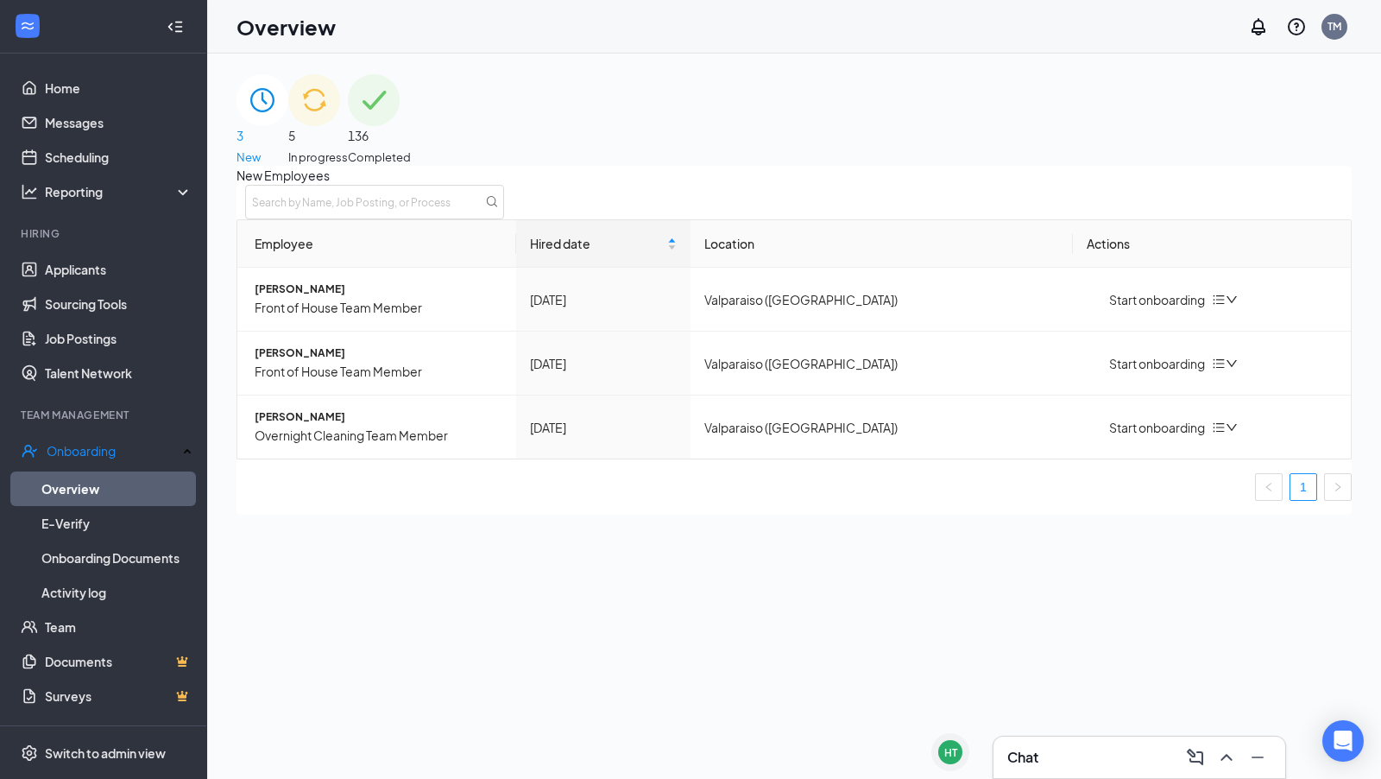
click at [348, 139] on div "5 In progress" at bounding box center [318, 120] width 60 height 92
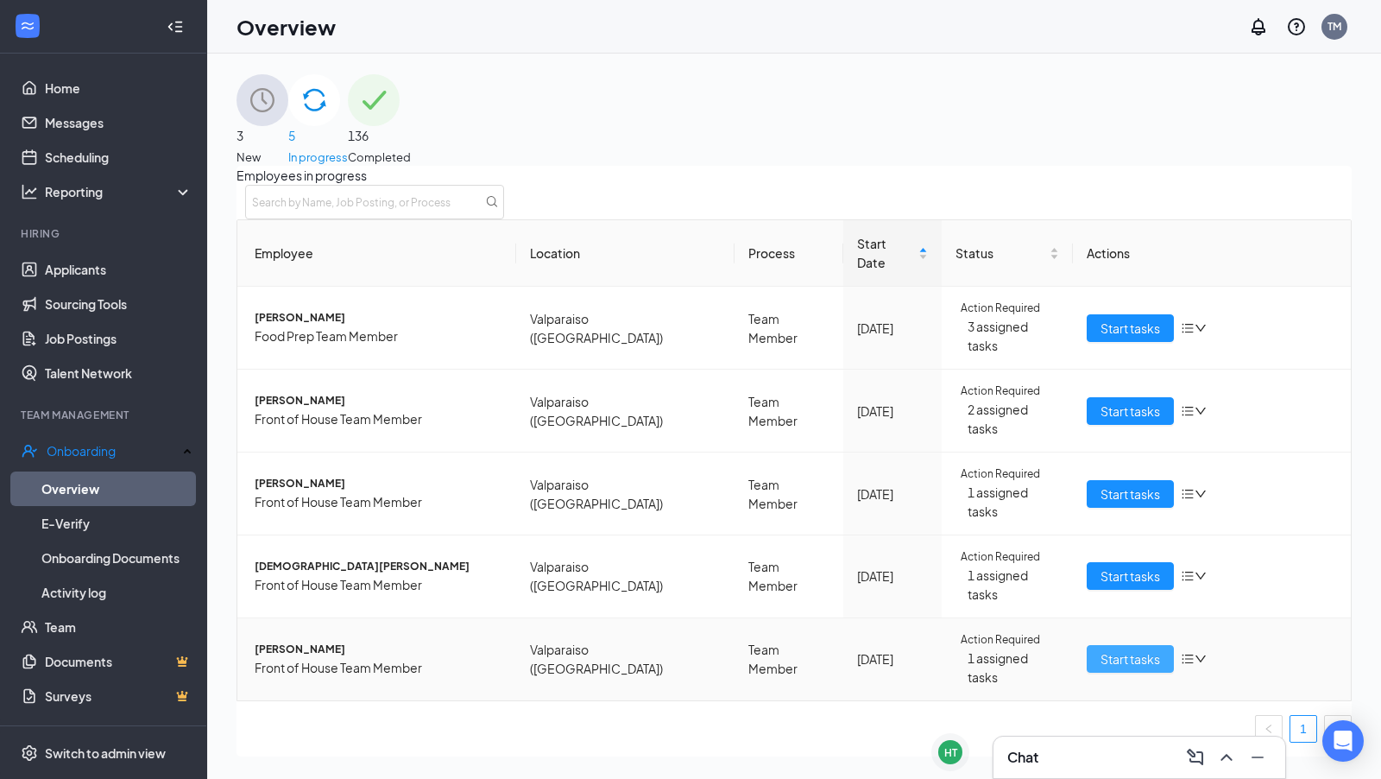
click at [1114, 649] on span "Start tasks" at bounding box center [1131, 658] width 60 height 19
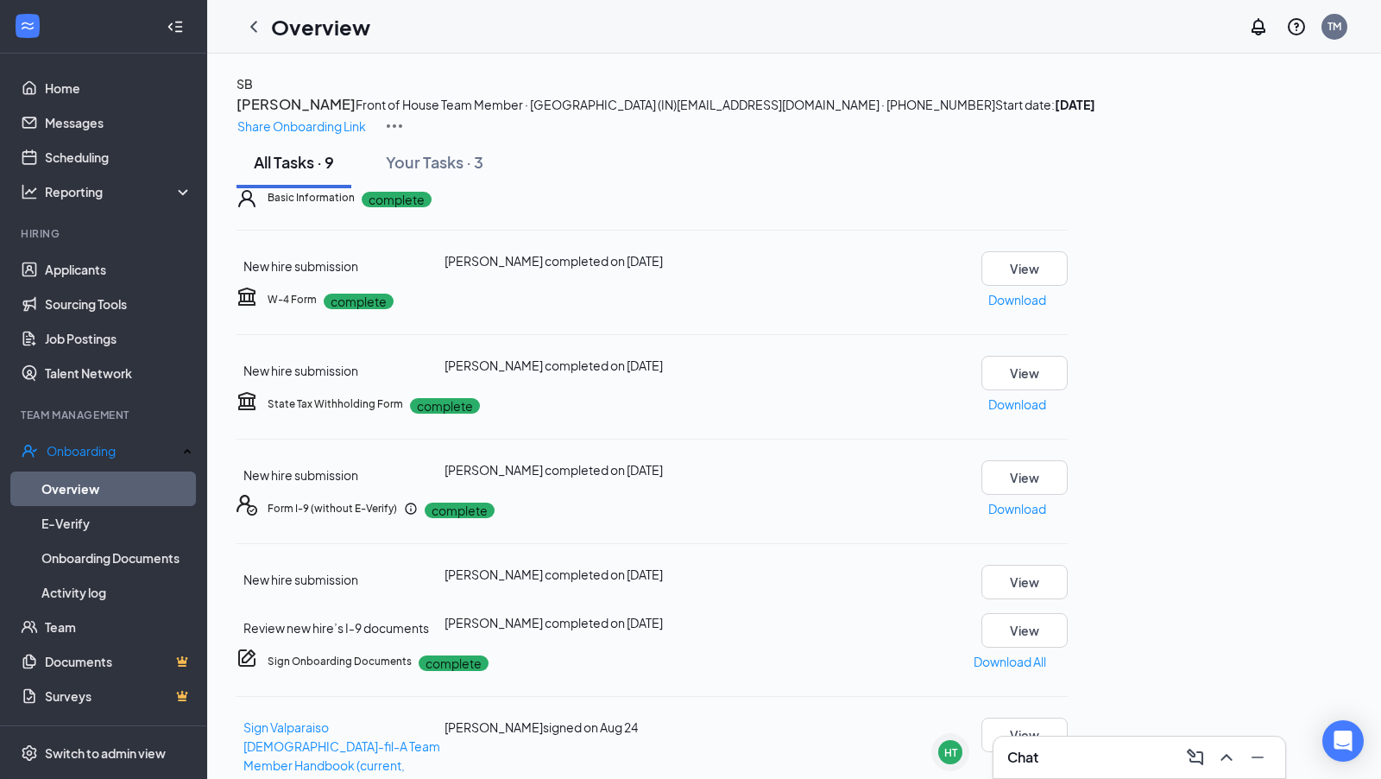
scroll to position [7, 0]
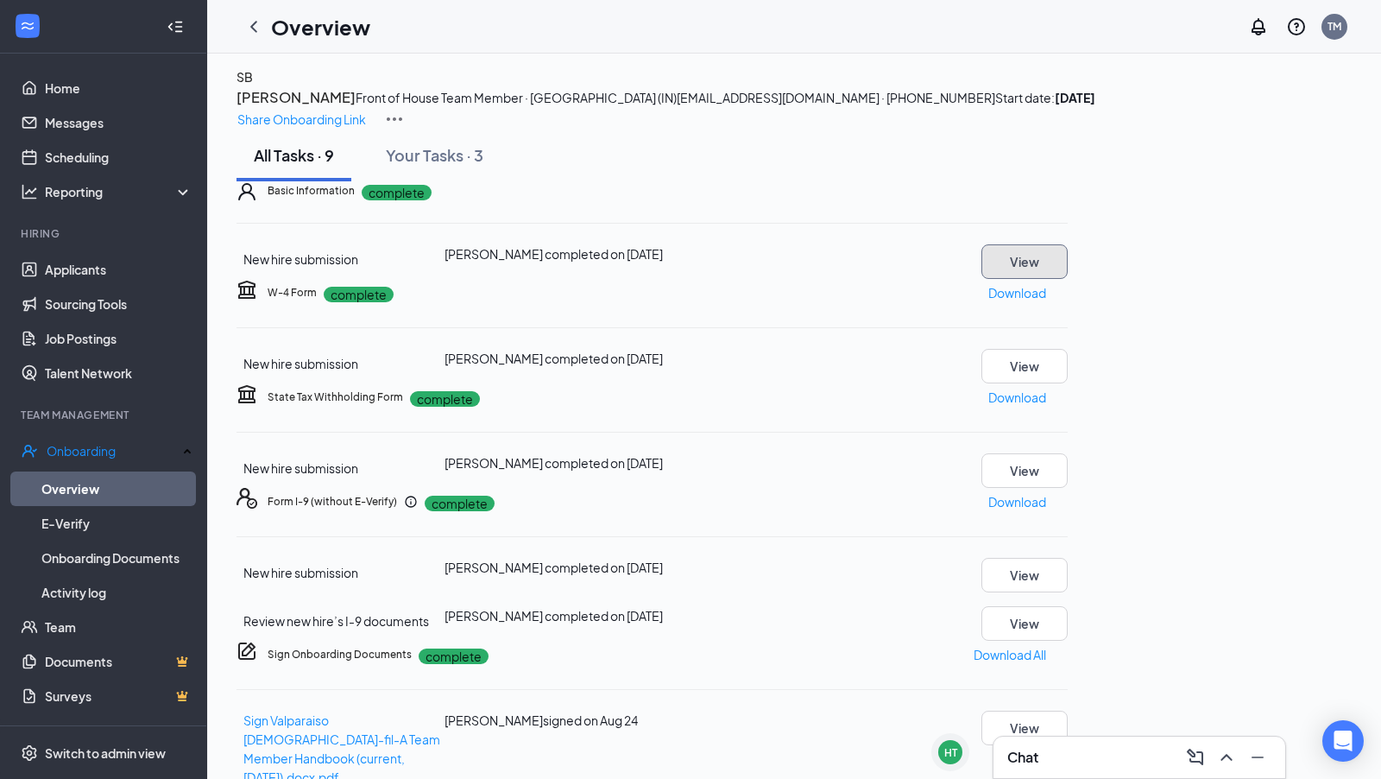
click at [1068, 279] on button "View" at bounding box center [1024, 261] width 86 height 35
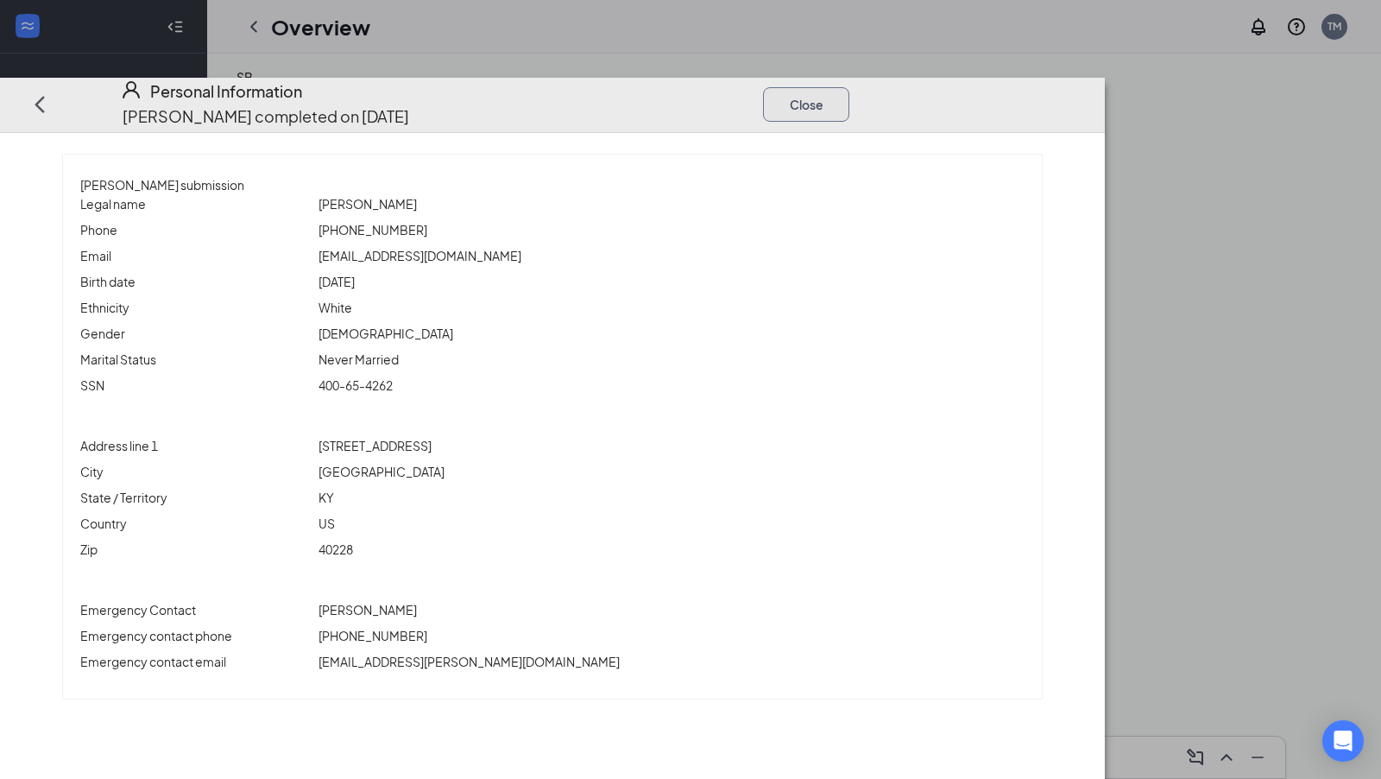
click at [849, 87] on button "Close" at bounding box center [806, 104] width 86 height 35
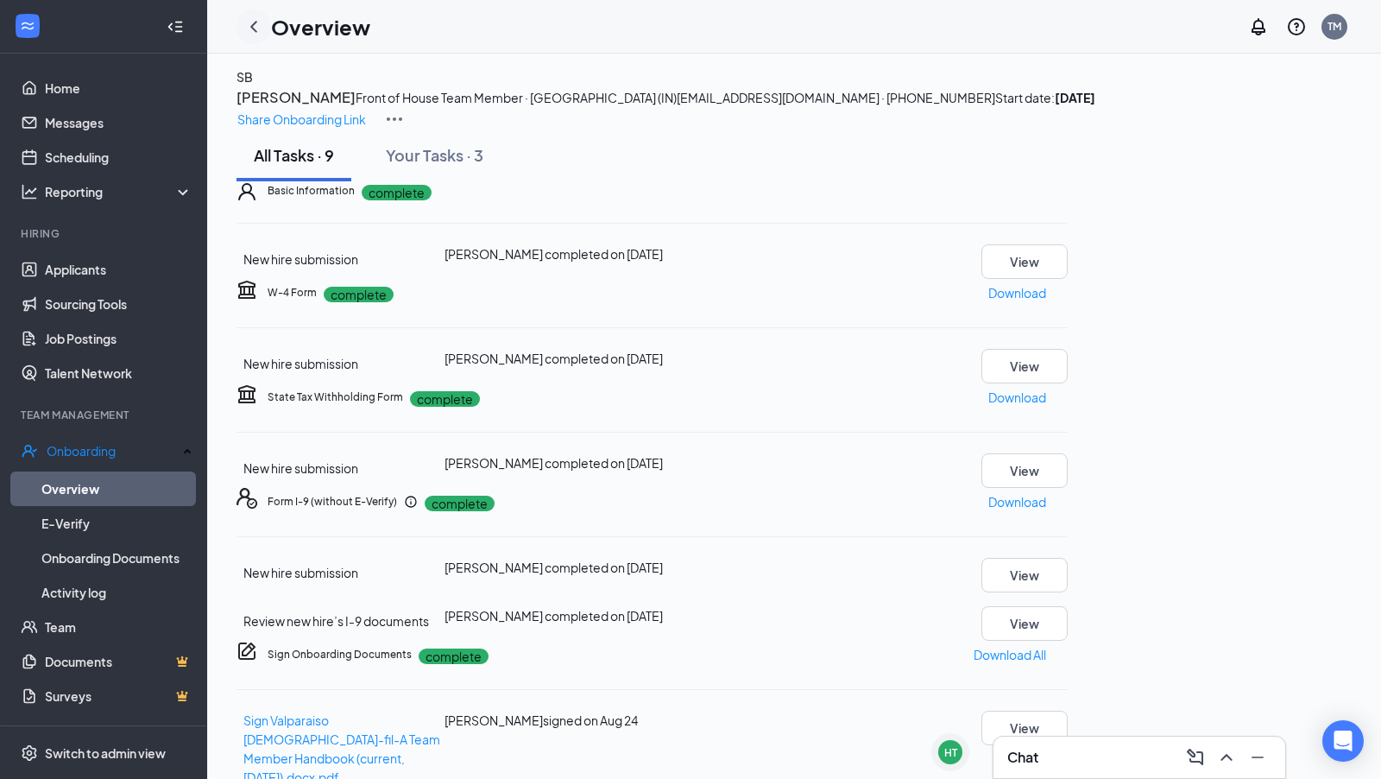
click at [261, 25] on icon "ChevronLeft" at bounding box center [253, 26] width 21 height 21
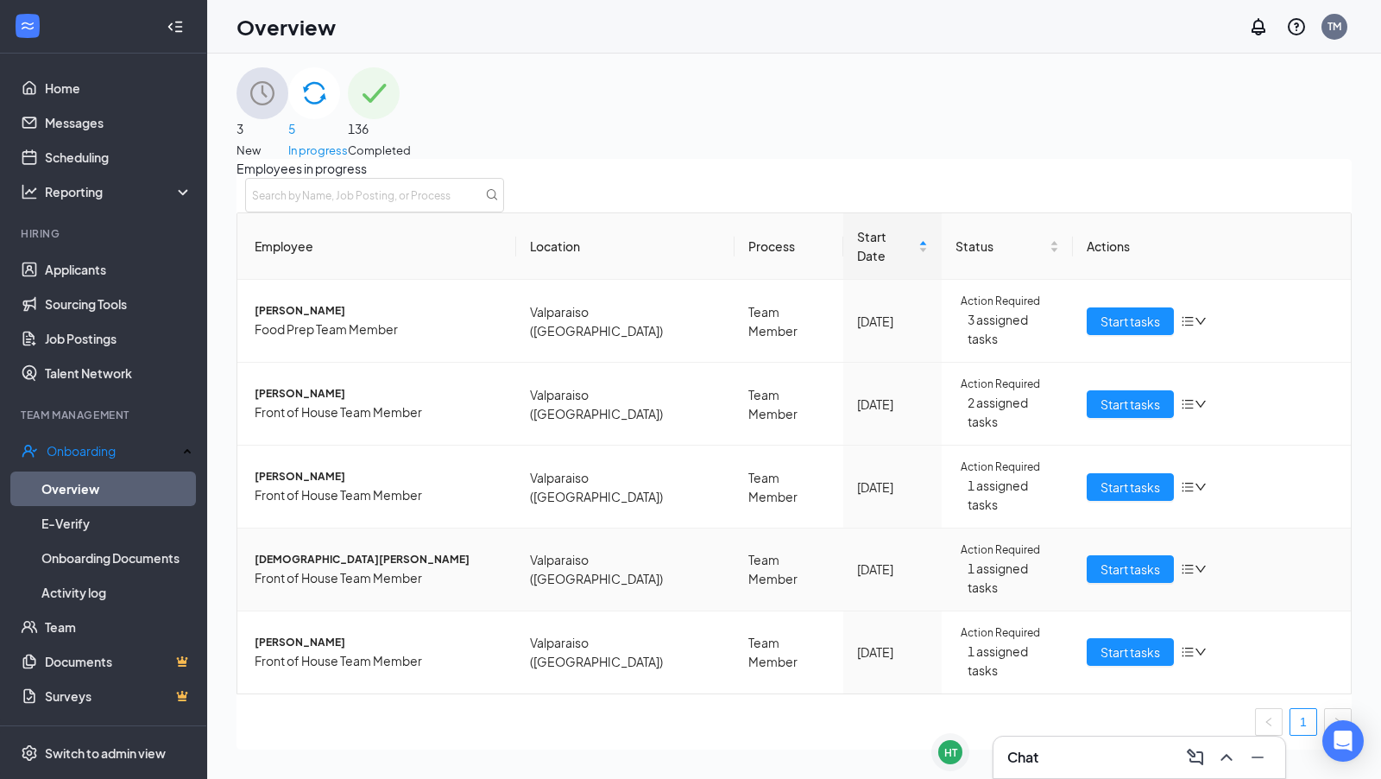
click at [1108, 528] on td "Start tasks" at bounding box center [1212, 569] width 279 height 83
click at [1121, 559] on span "Start tasks" at bounding box center [1131, 568] width 60 height 19
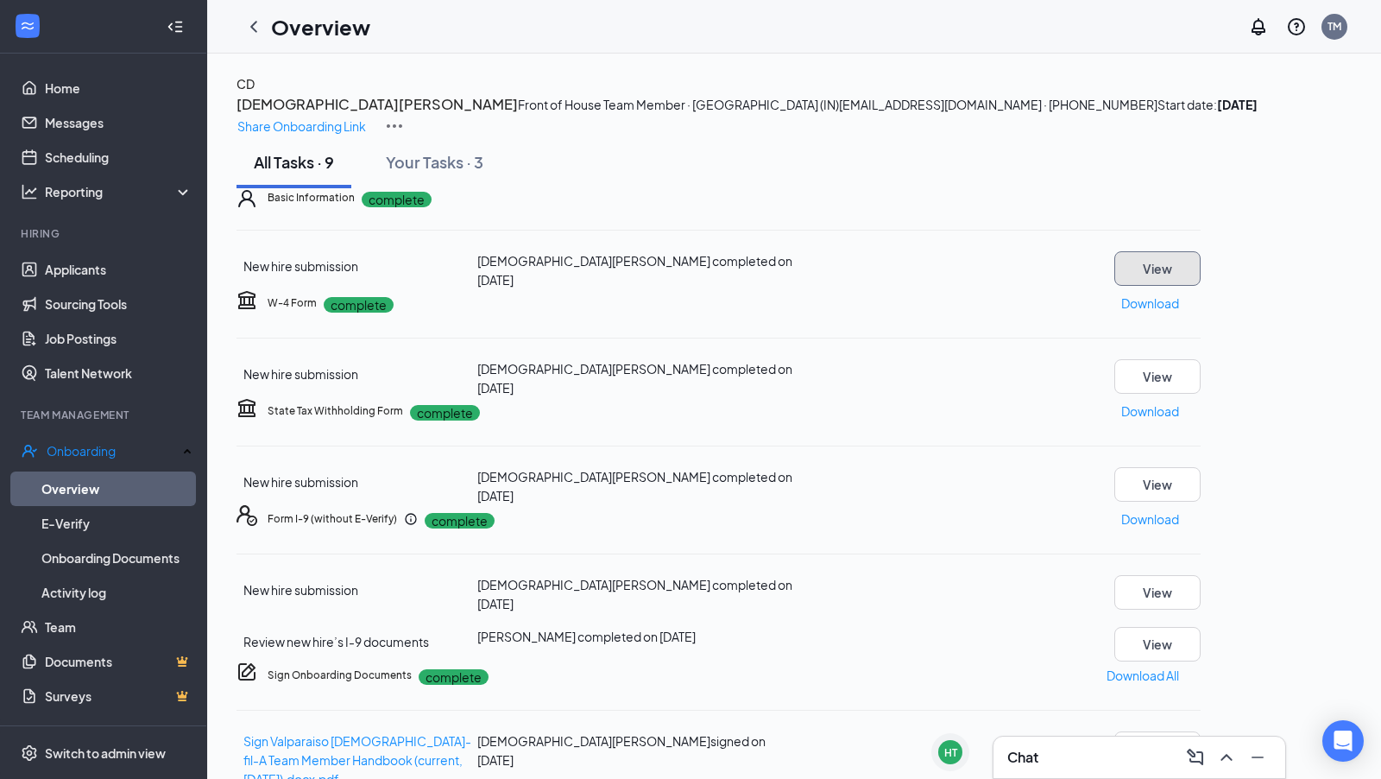
click at [1201, 286] on button "View" at bounding box center [1157, 268] width 86 height 35
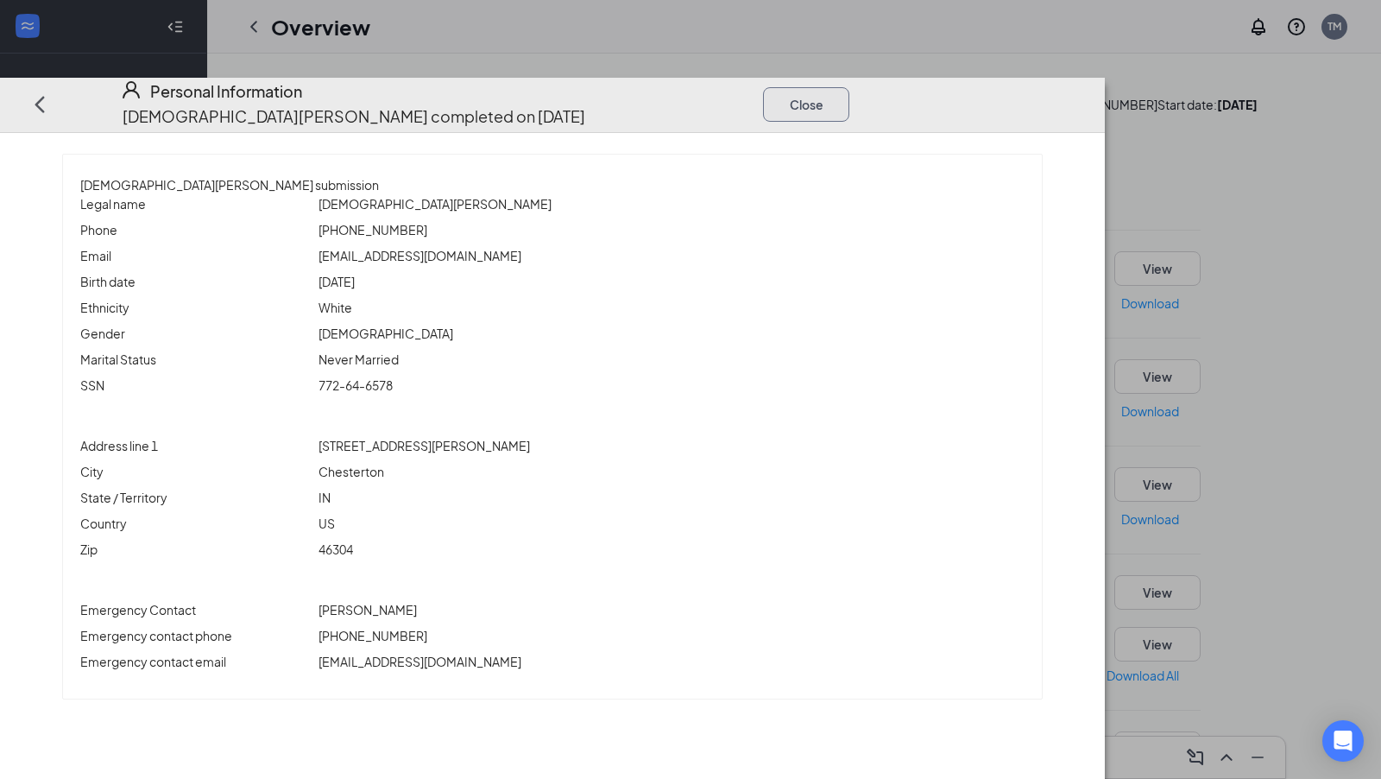
click at [849, 87] on button "Close" at bounding box center [806, 104] width 86 height 35
